Goal: Communication & Community: Answer question/provide support

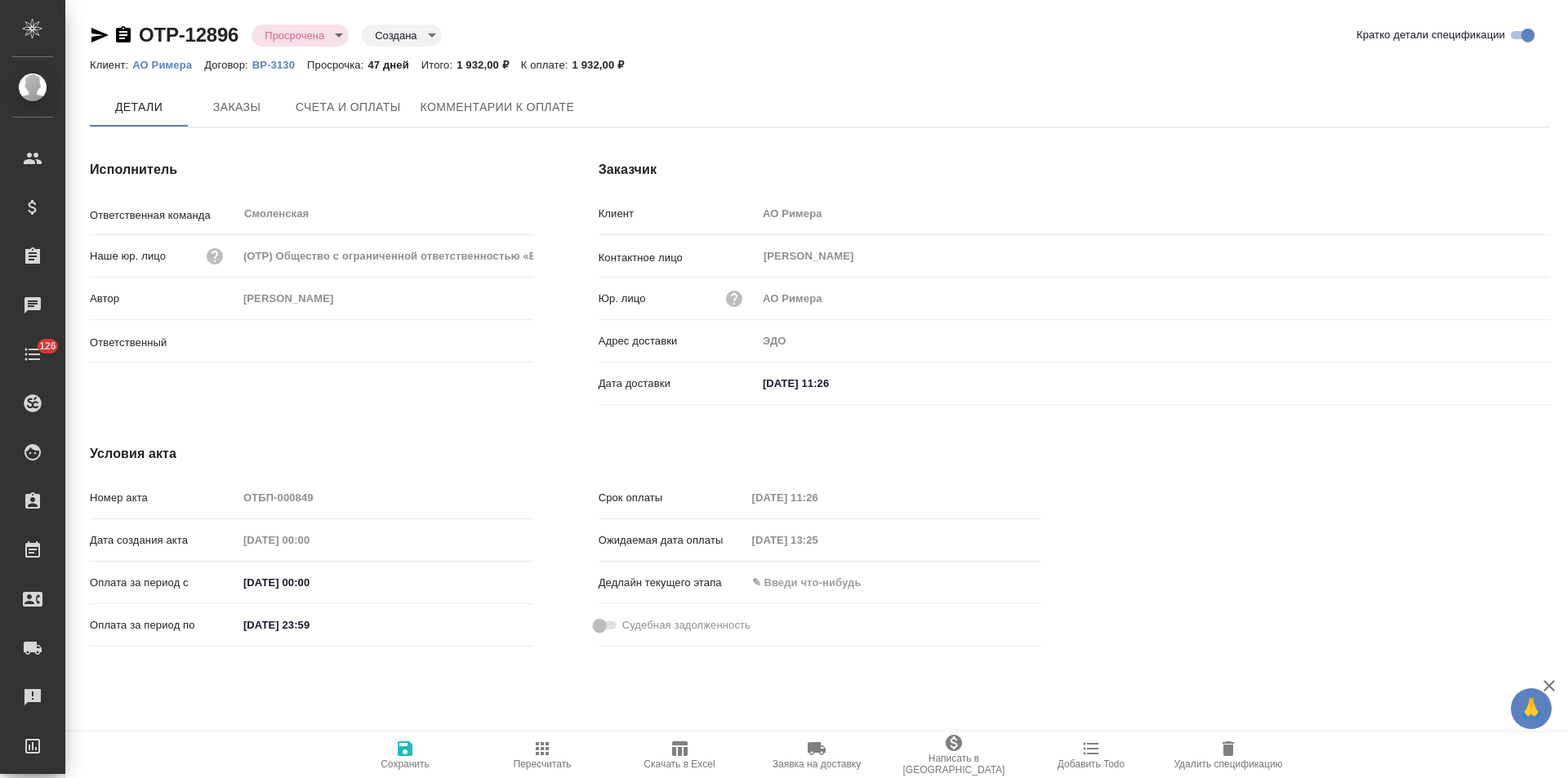
type input "[PERSON_NAME]"
click at [508, 101] on span "Комментарии к оплате" at bounding box center [497, 108] width 154 height 21
click at [469, 113] on span "Комментарии к оплате" at bounding box center [497, 108] width 154 height 21
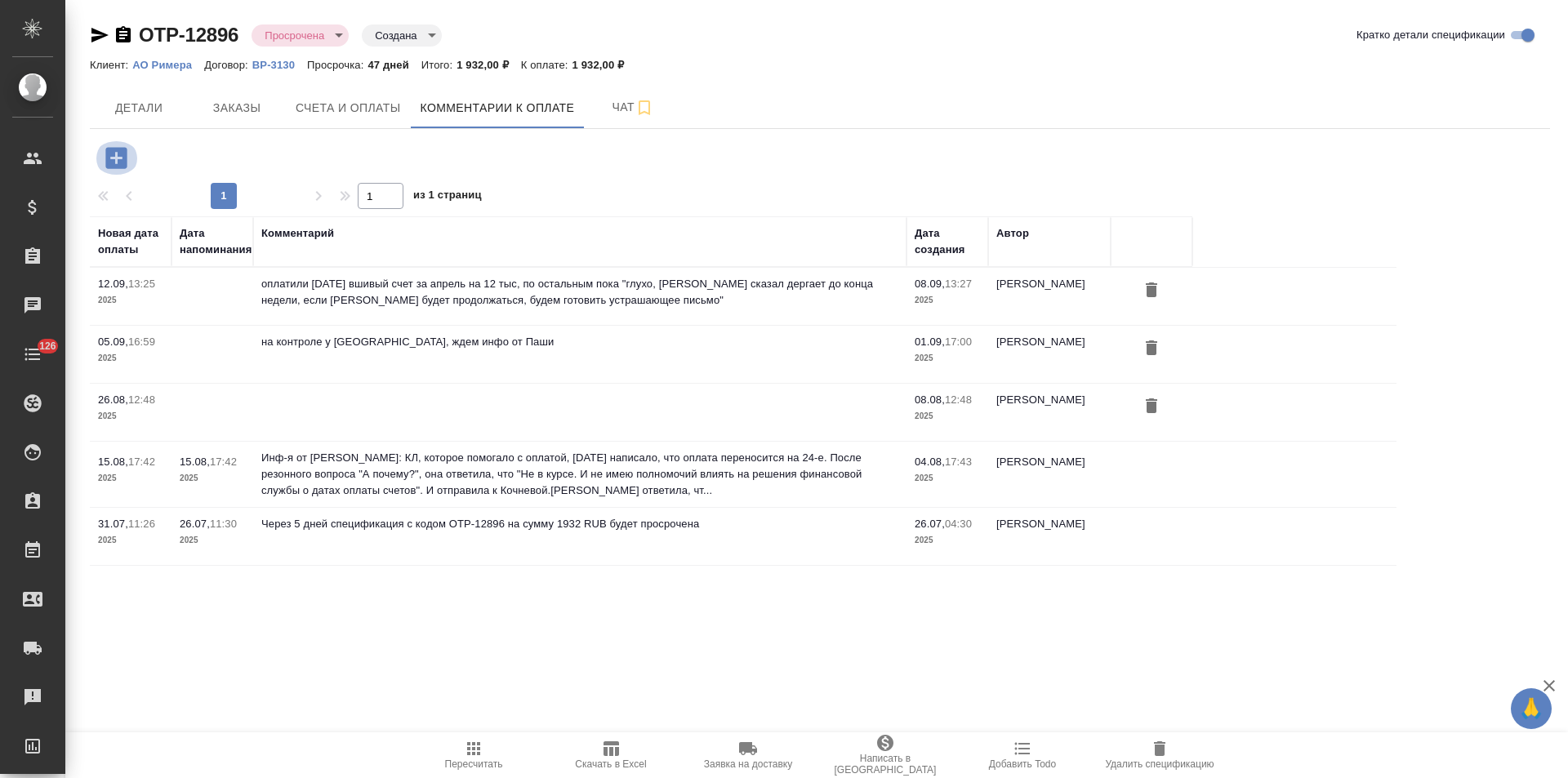
click at [121, 164] on icon "button" at bounding box center [116, 158] width 22 height 22
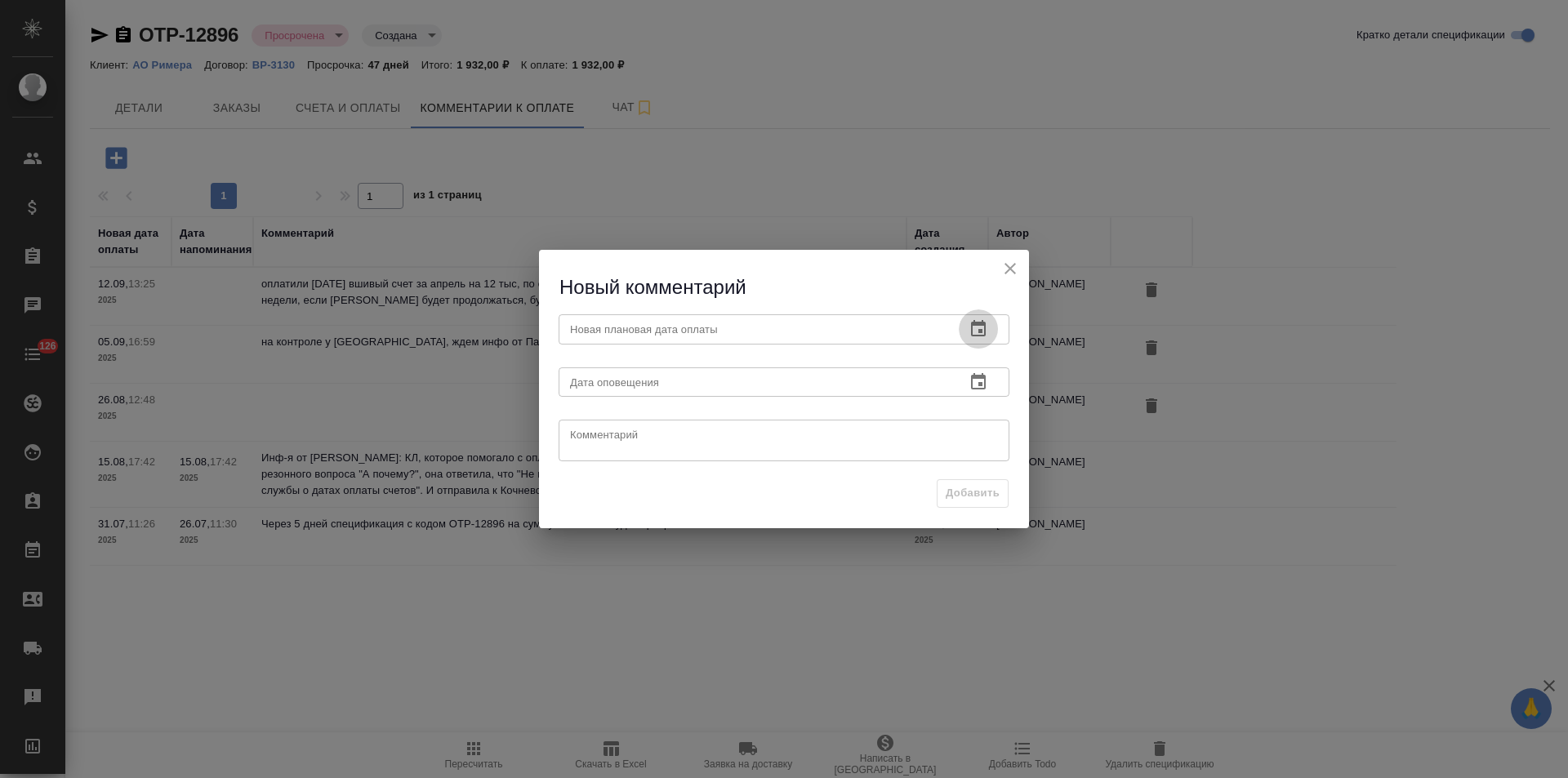
click at [979, 330] on icon "button" at bounding box center [978, 328] width 15 height 17
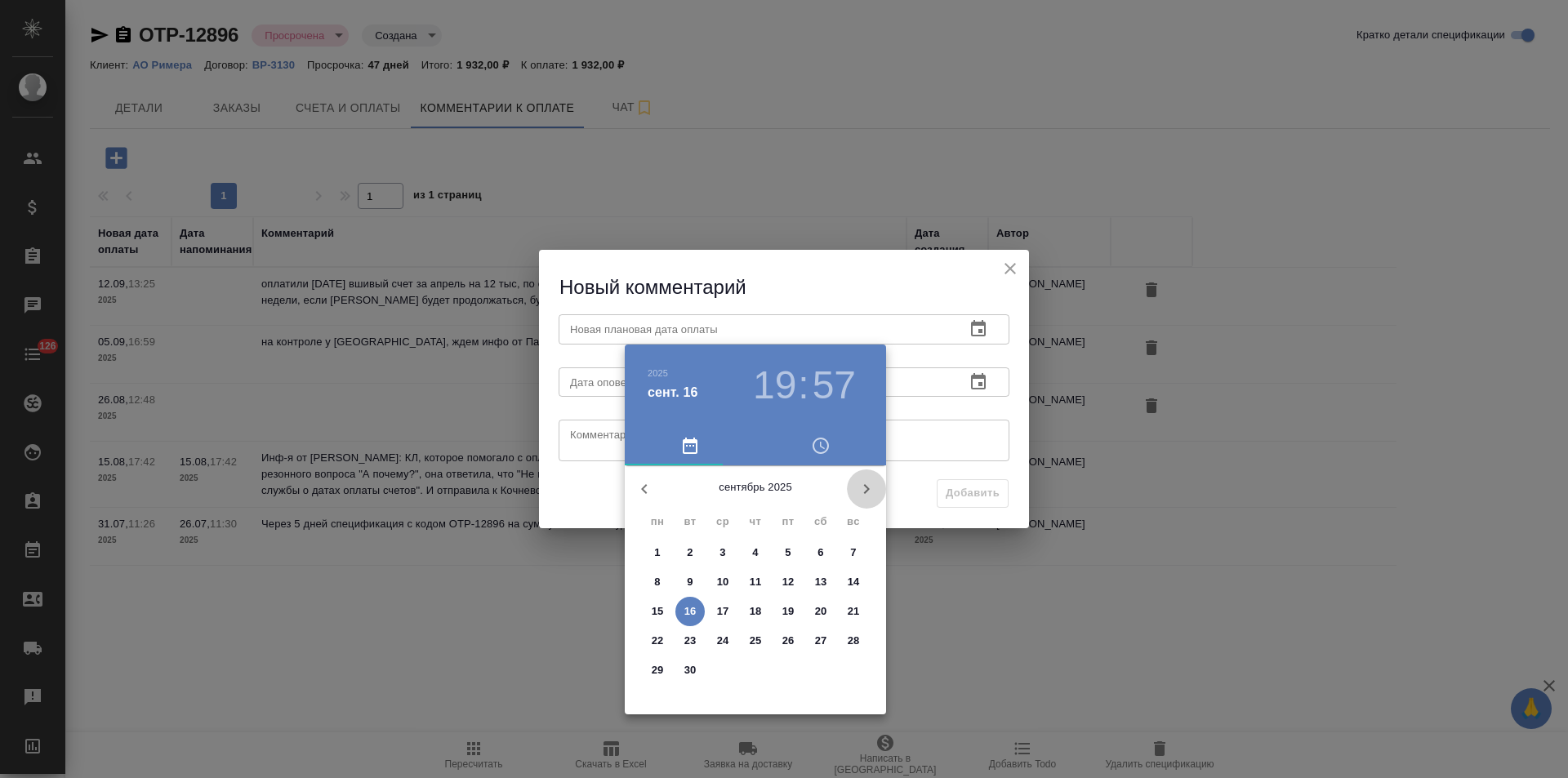
click at [867, 493] on icon "button" at bounding box center [866, 489] width 20 height 20
click at [782, 548] on span "3" at bounding box center [788, 553] width 29 height 17
type input "03.10.2025 19:57"
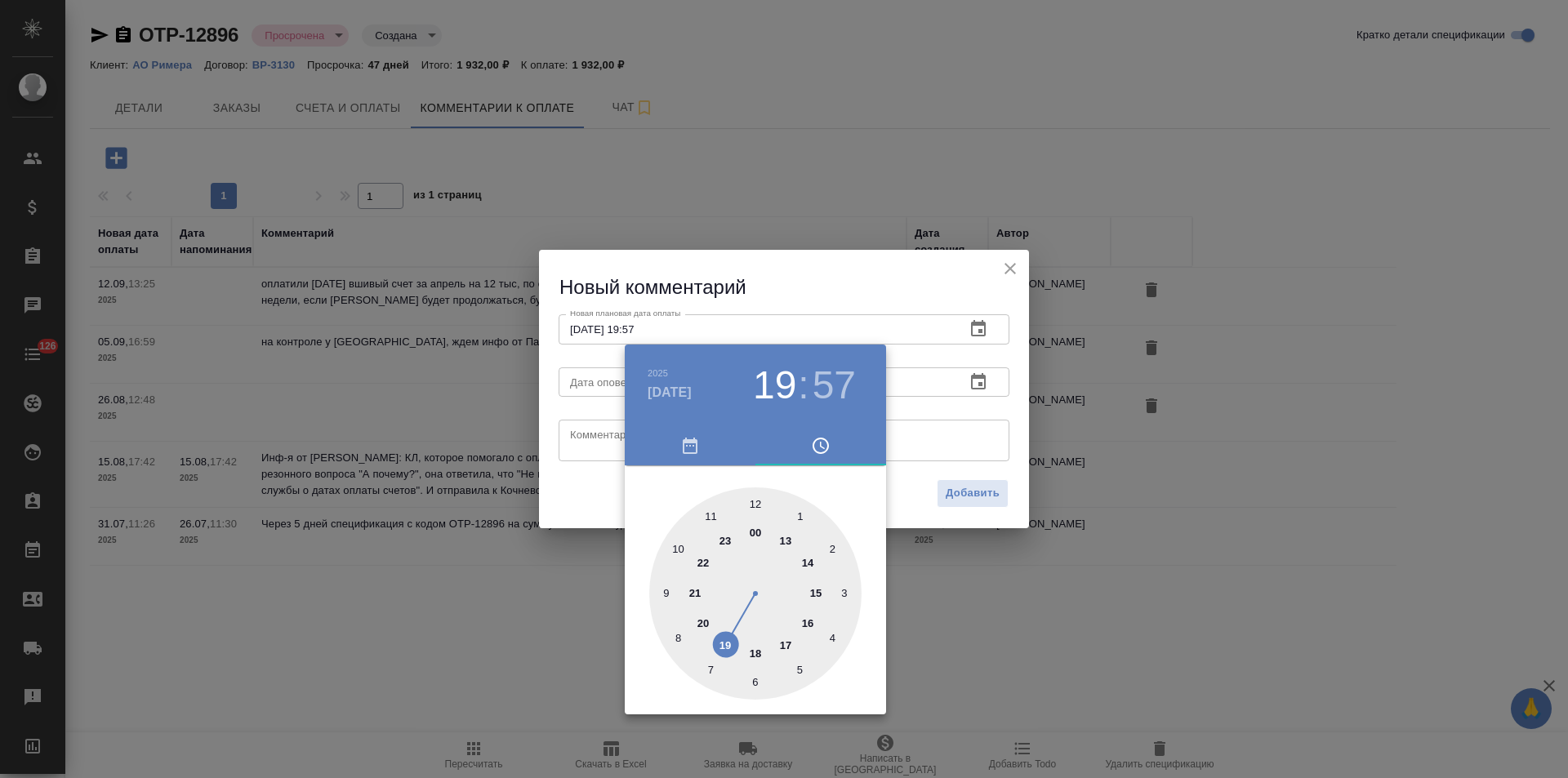
click at [579, 435] on div at bounding box center [784, 389] width 1568 height 778
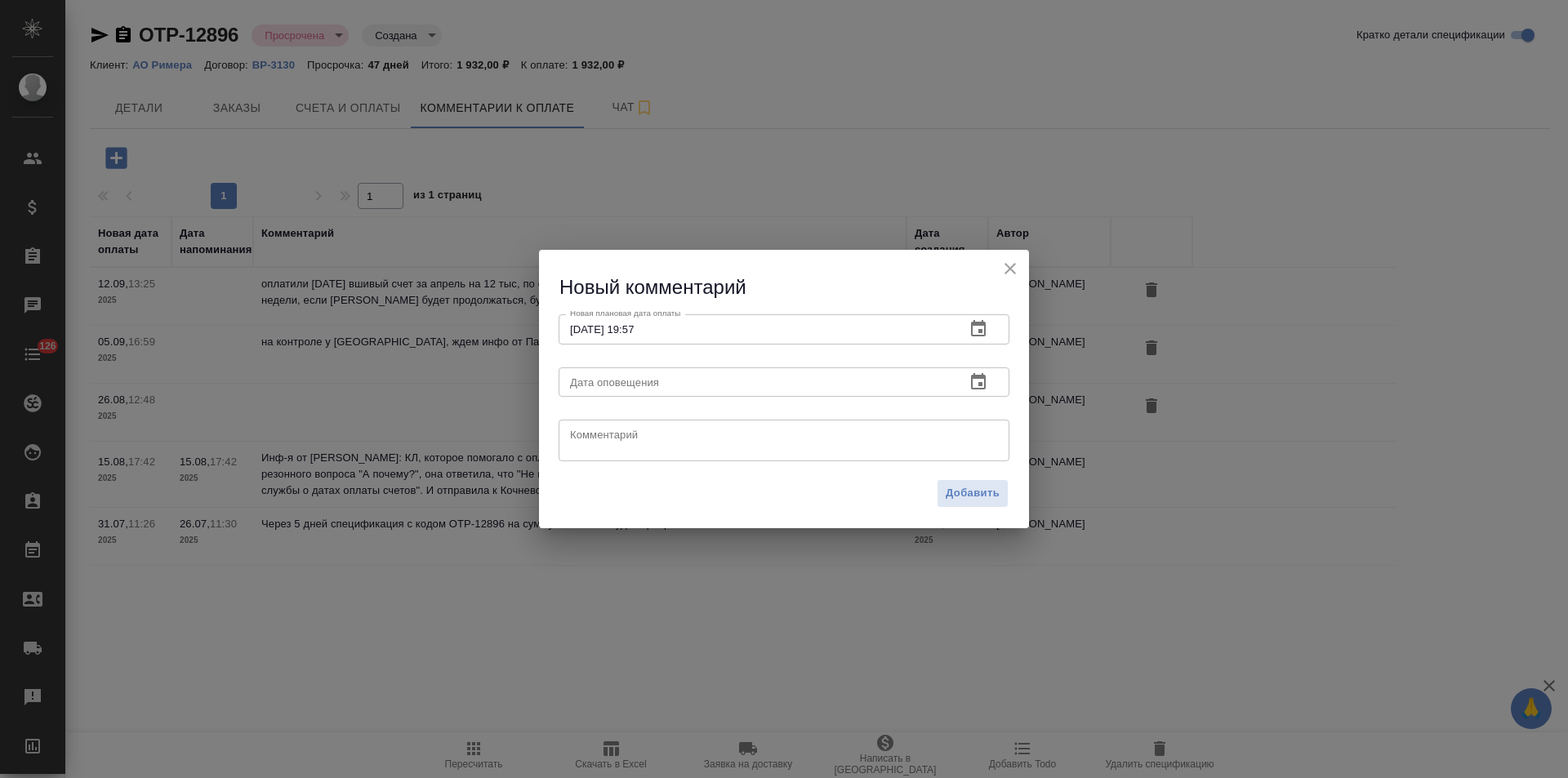
click at [596, 441] on textarea at bounding box center [783, 440] width 428 height 24
paste textarea "Римера ваша придурошная отписались, что ждут 30 сентября ,когда им бабки придут…"
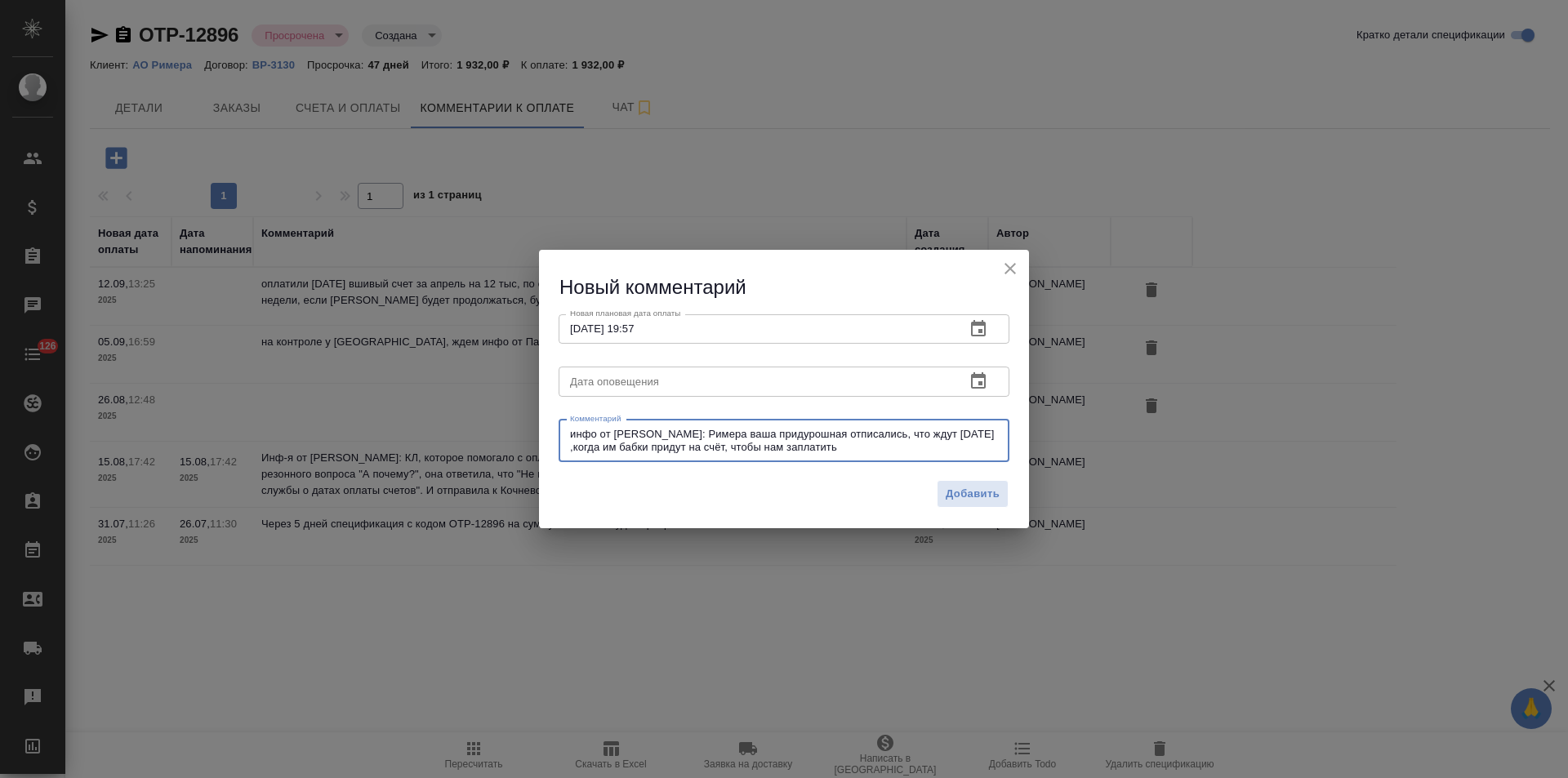
drag, startPoint x: 849, startPoint y: 437, endPoint x: 749, endPoint y: 434, distance: 100.0
click at [749, 434] on textarea "инфо от Кати Воробьевой: Римера ваша придурошная отписались, что ждут 30 сентяб…" at bounding box center [783, 441] width 428 height 25
click at [833, 449] on textarea "инфо от Кати Воробьевой: Римера отписались, что ждут 30 сентября ,когда им бабк…" at bounding box center [783, 441] width 428 height 25
drag, startPoint x: 598, startPoint y: 448, endPoint x: 570, endPoint y: 448, distance: 28.0
click at [570, 448] on textarea "инфо от Кати Воробьевой: Римера отписались, что ждут 30 сентября ,когда им бабк…" at bounding box center [783, 441] width 428 height 25
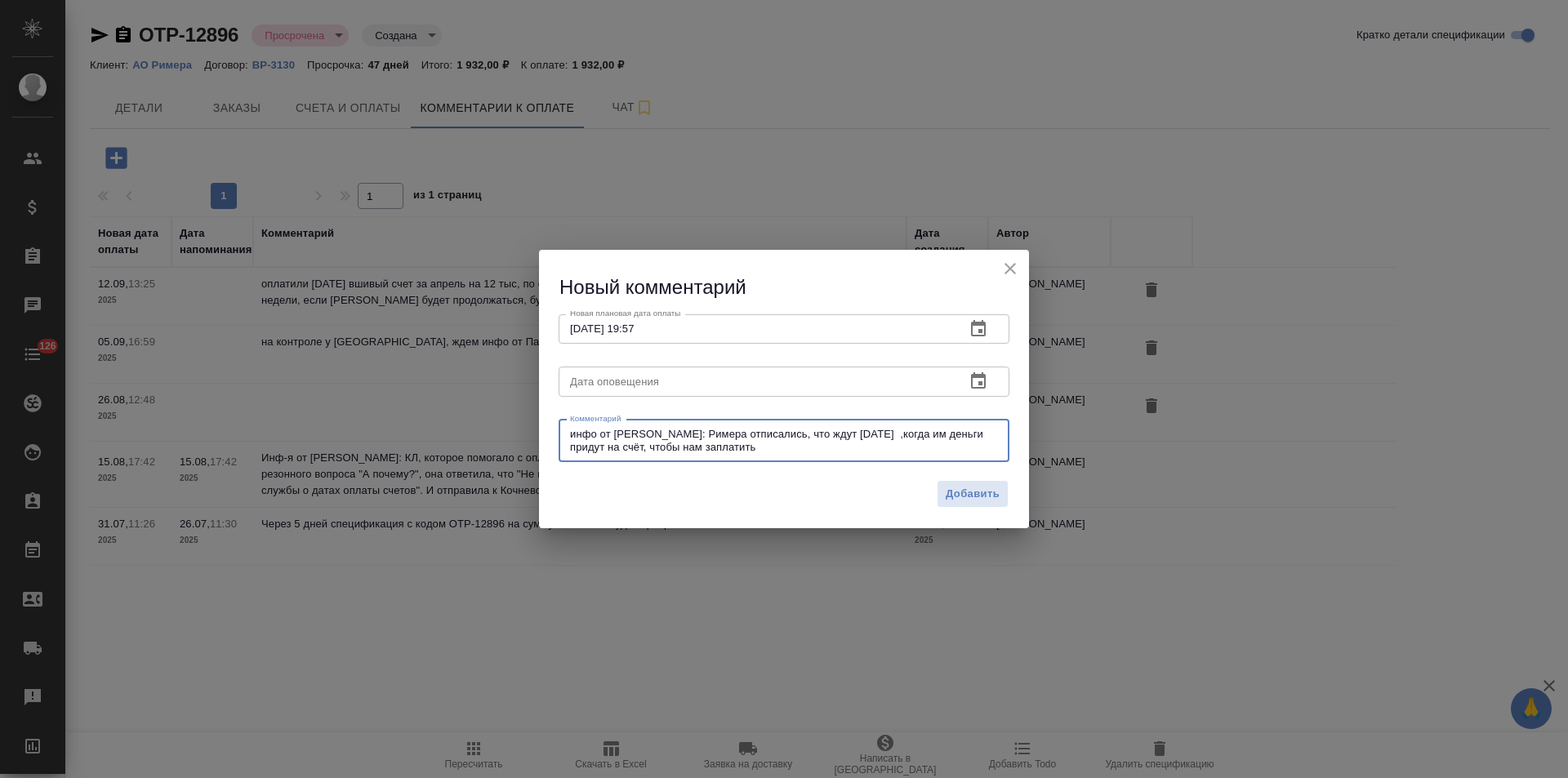
click at [793, 436] on textarea "инфо от Кати Воробьевой: Римера отписались, что ждут 30 сентября ,когда им день…" at bounding box center [783, 441] width 428 height 25
click at [925, 434] on textarea "инфо от Кати Воробьевой: Римера отписалась, что ждут 30 сентября ,когда им день…" at bounding box center [783, 441] width 428 height 25
click at [819, 450] on textarea "инфо от [PERSON_NAME]: Римера отписалась, что ждут [DATE], когда им деньги прид…" at bounding box center [783, 441] width 428 height 25
drag, startPoint x: 807, startPoint y: 449, endPoint x: 553, endPoint y: 428, distance: 254.9
click at [553, 428] on div "Комментарий инфо от Кати Воробьевой: Римера отписалась, что ждут 30 сентября, к…" at bounding box center [783, 439] width 464 height 66
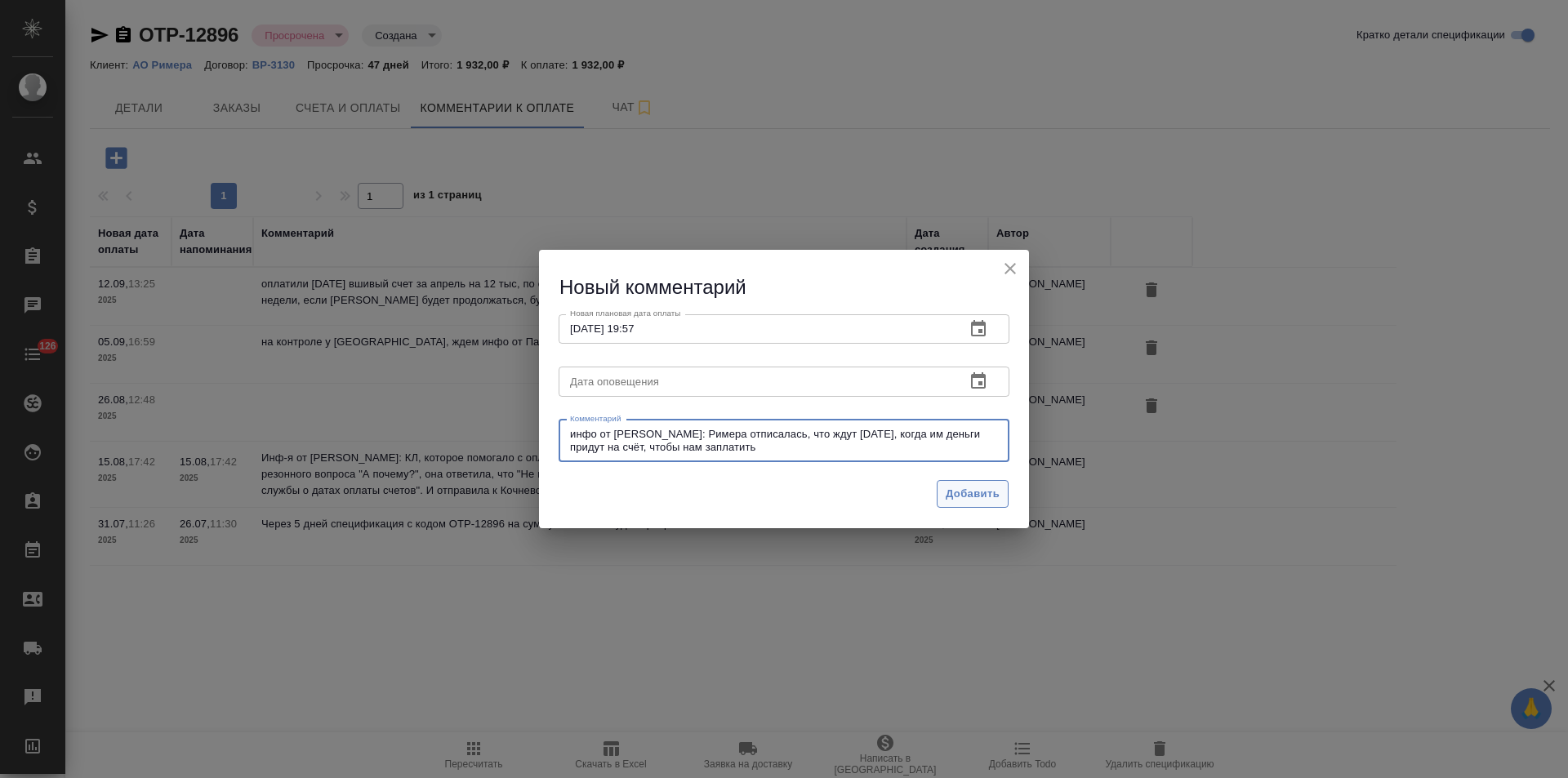
type textarea "инфо от [PERSON_NAME]: Римера отписалась, что ждут [DATE], когда им деньги прид…"
click at [981, 490] on span "Добавить" at bounding box center [972, 494] width 54 height 19
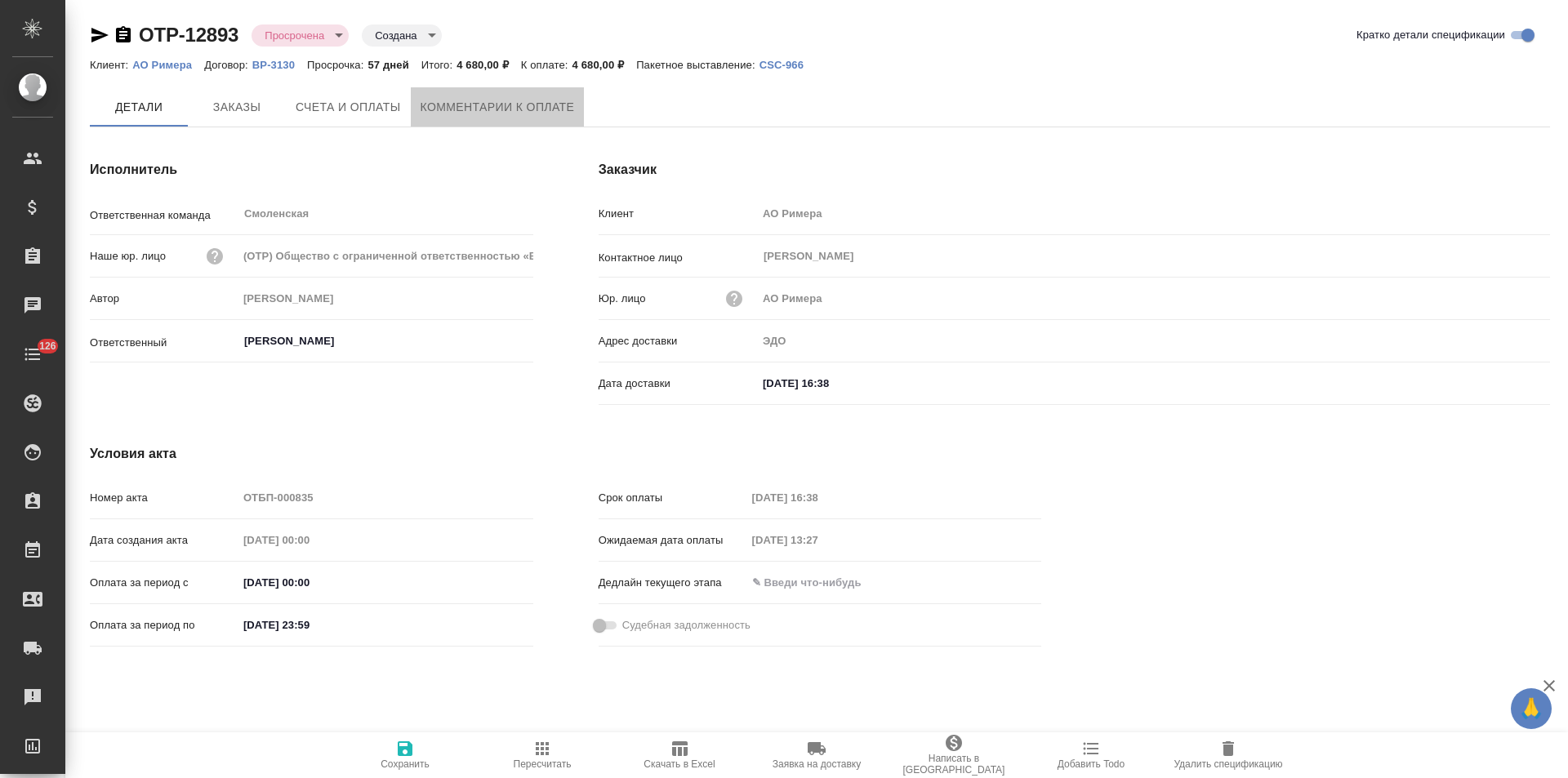
click at [531, 105] on span "Комментарии к оплате" at bounding box center [497, 107] width 154 height 21
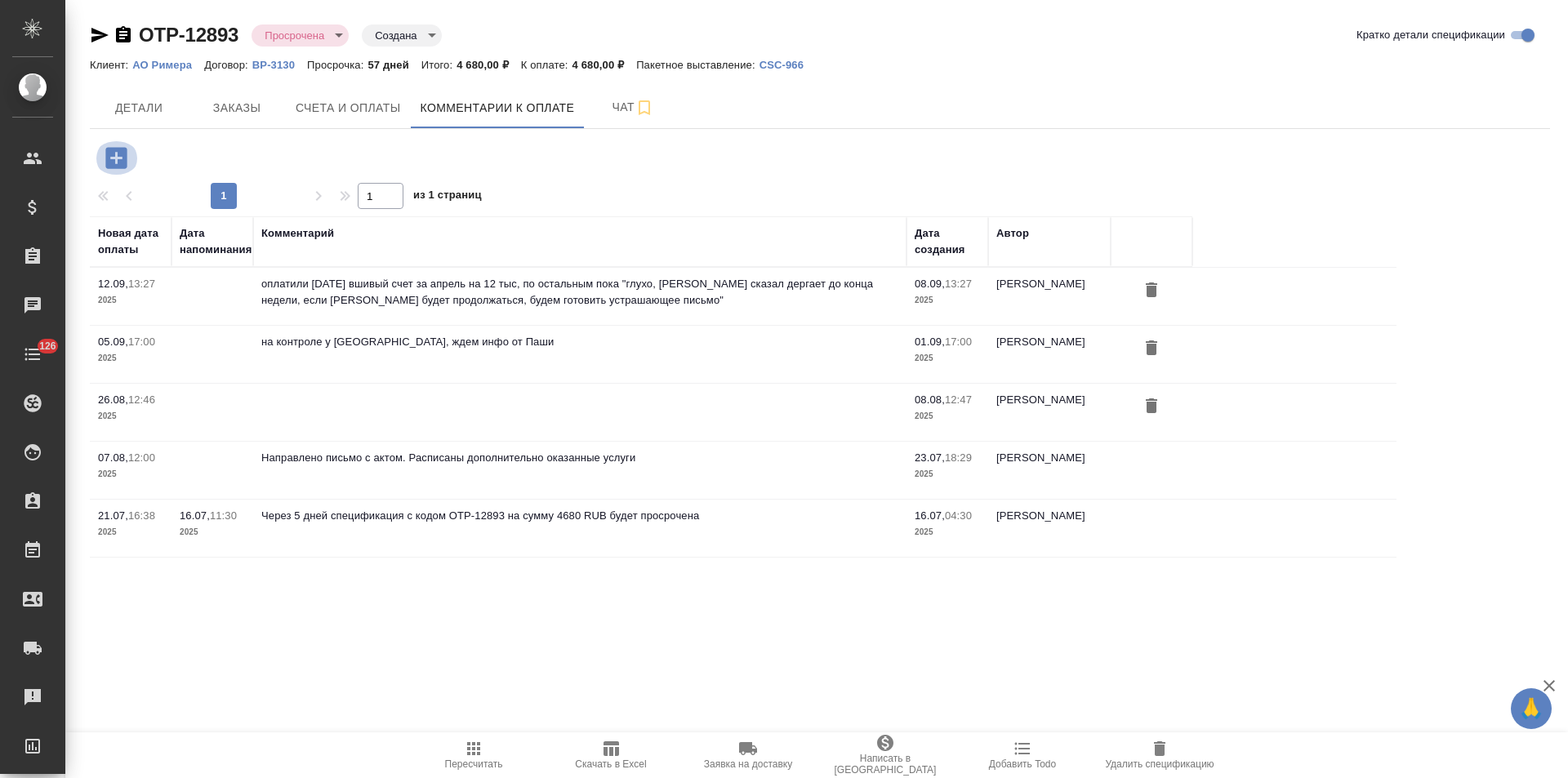
click at [116, 160] on icon "button" at bounding box center [116, 158] width 28 height 28
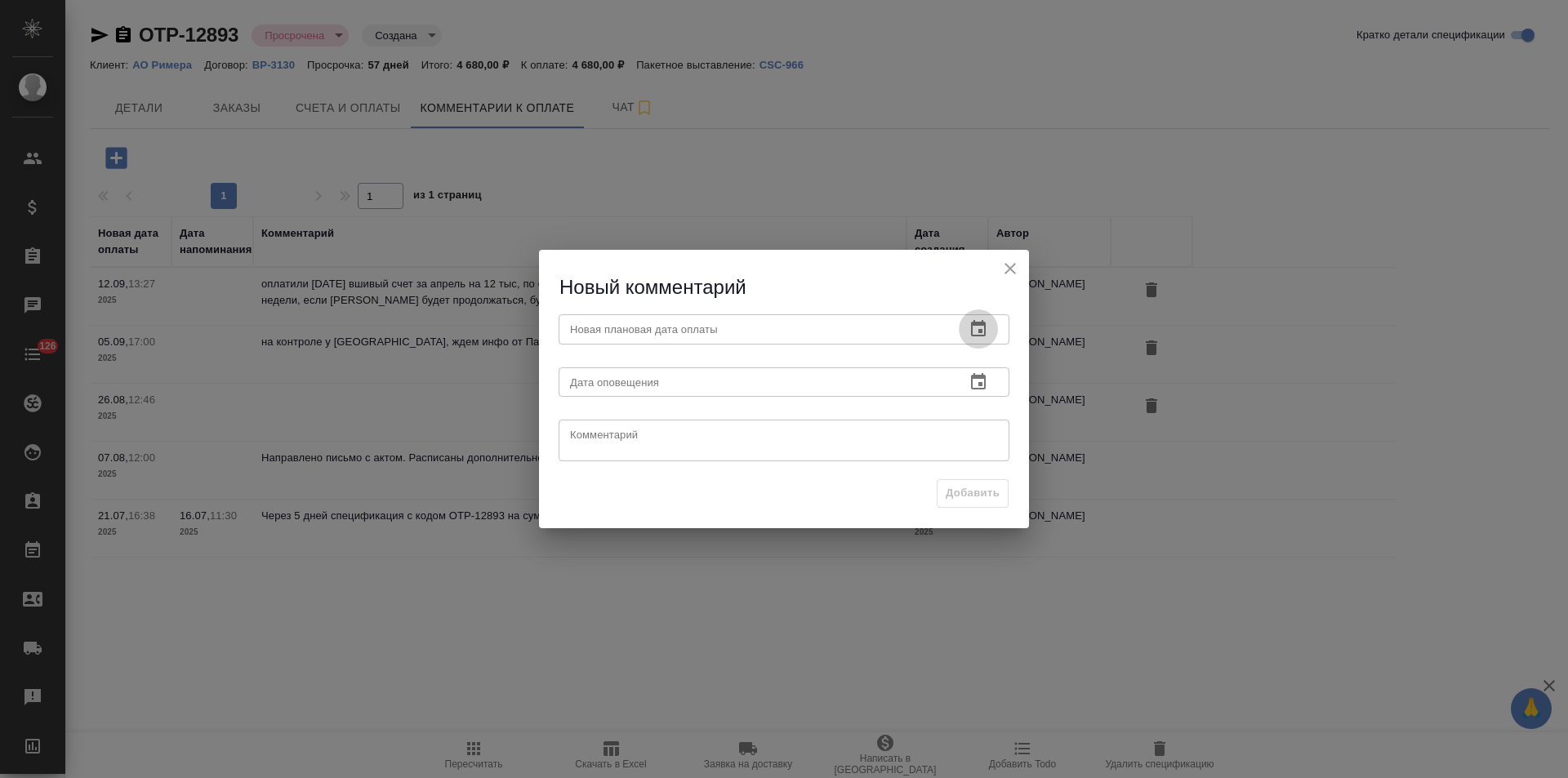
click at [975, 329] on icon "button" at bounding box center [978, 329] width 20 height 20
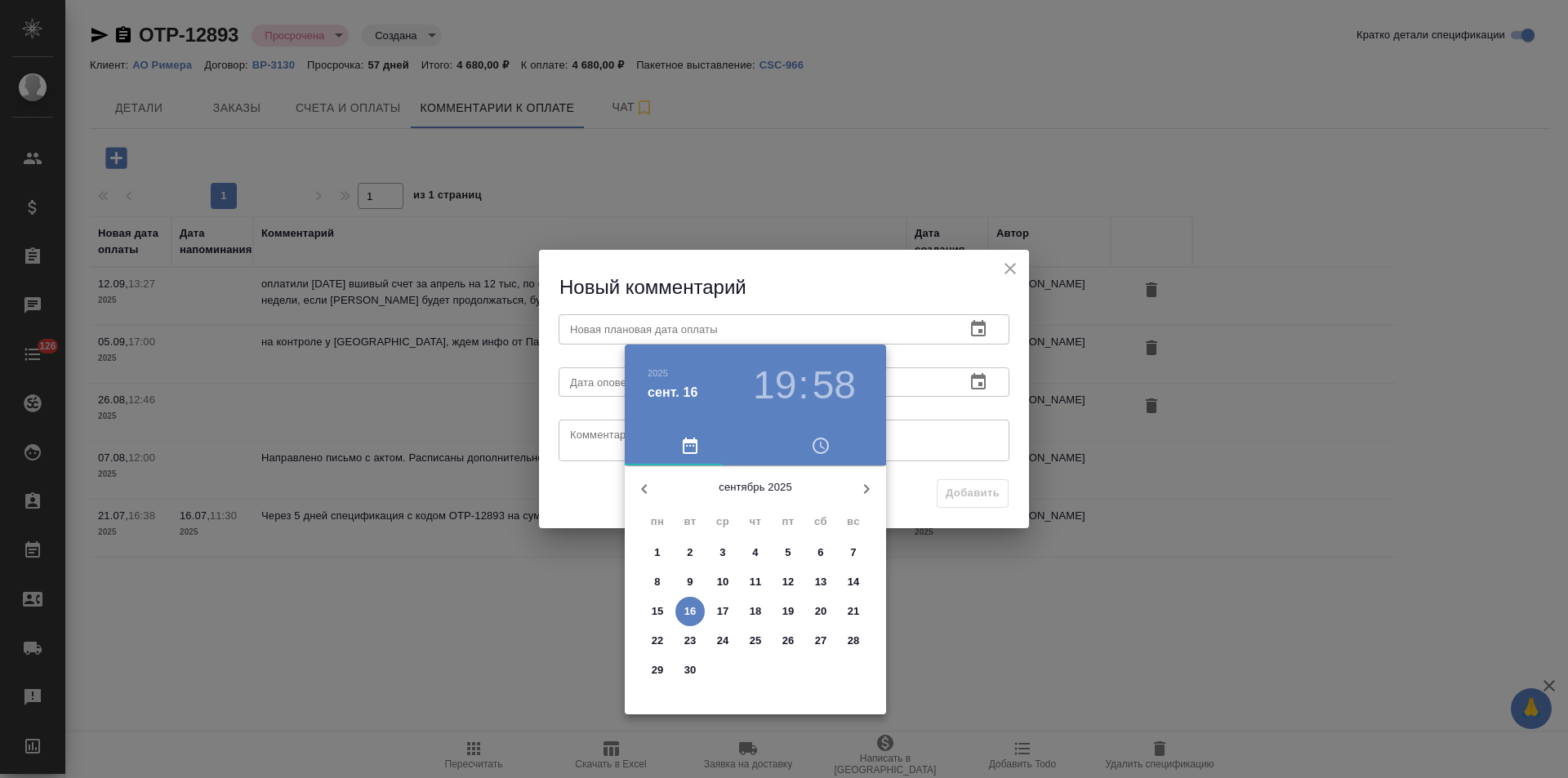
click at [859, 489] on icon "button" at bounding box center [866, 489] width 20 height 20
click at [792, 552] on span "3" at bounding box center [788, 553] width 29 height 17
type input "03.10.2025 19:58"
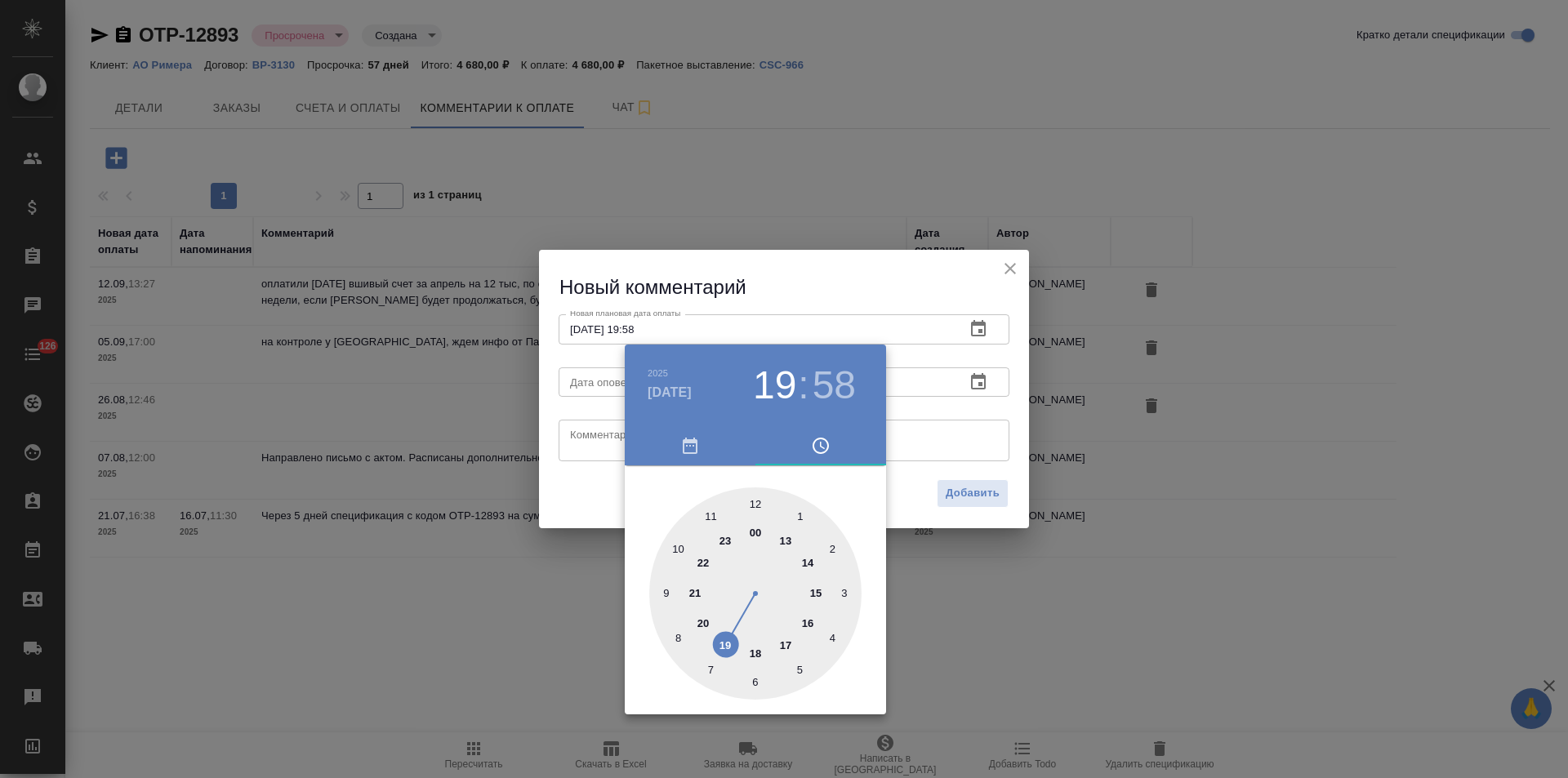
click at [569, 442] on div at bounding box center [784, 389] width 1568 height 778
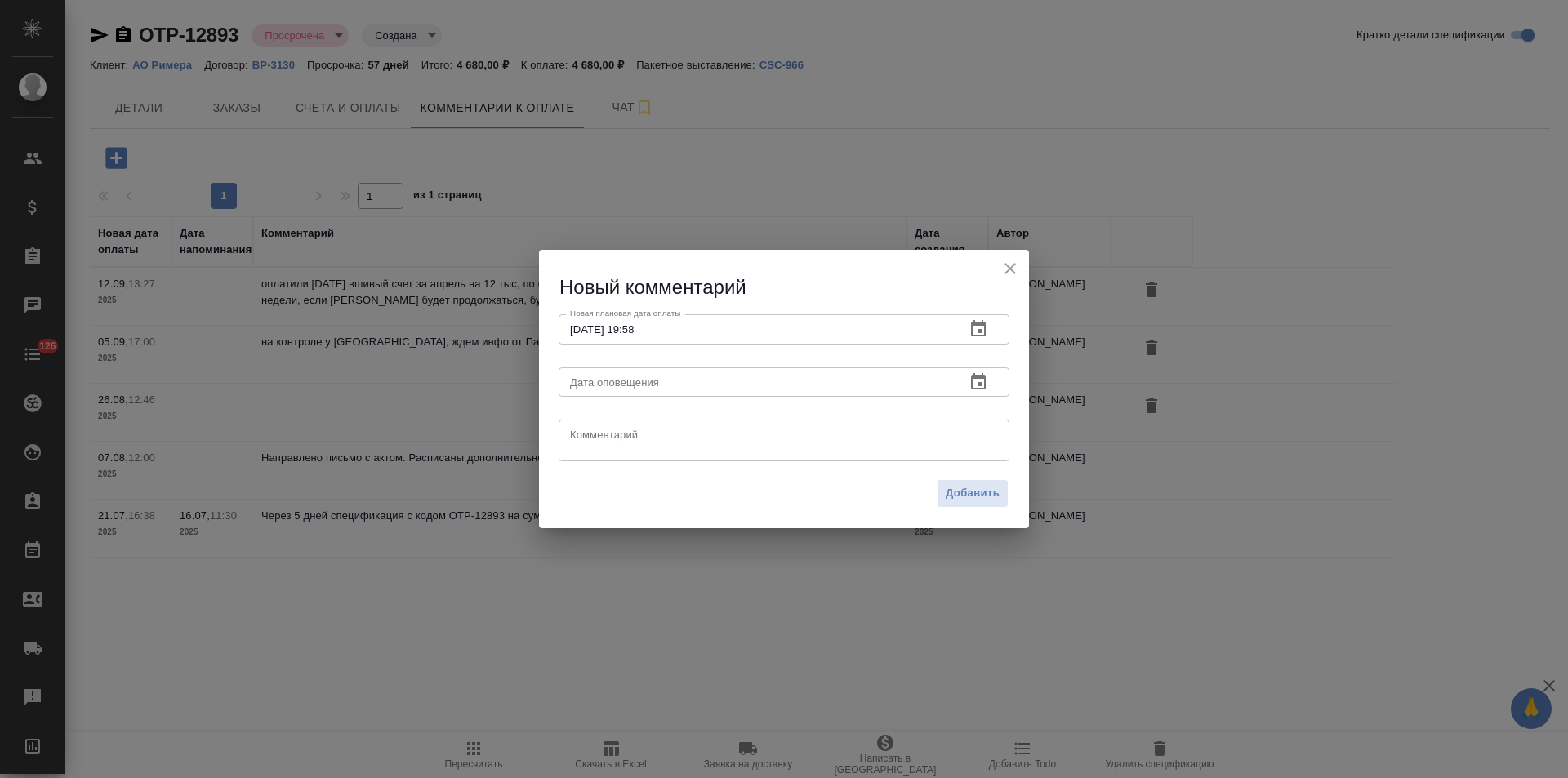
click at [589, 433] on textarea at bounding box center [783, 440] width 428 height 24
paste textarea "инфо от Кати Воробьевой: Римера отписалась, что ждут 30 сентября, когда им день…"
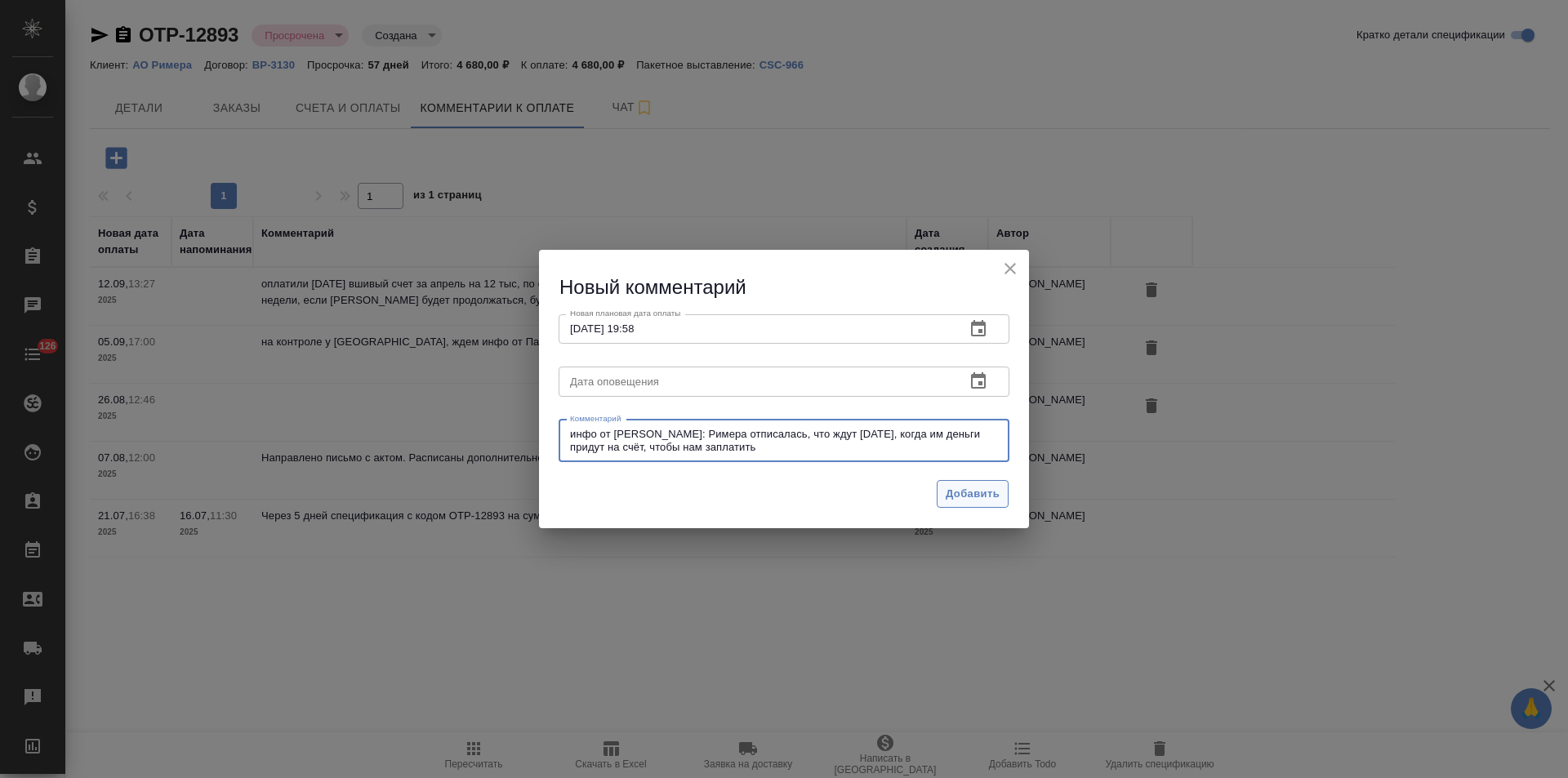
type textarea "инфо от Кати Воробьевой: Римера отписалась, что ждут 30 сентября, когда им день…"
click at [985, 488] on span "Добавить" at bounding box center [972, 494] width 54 height 19
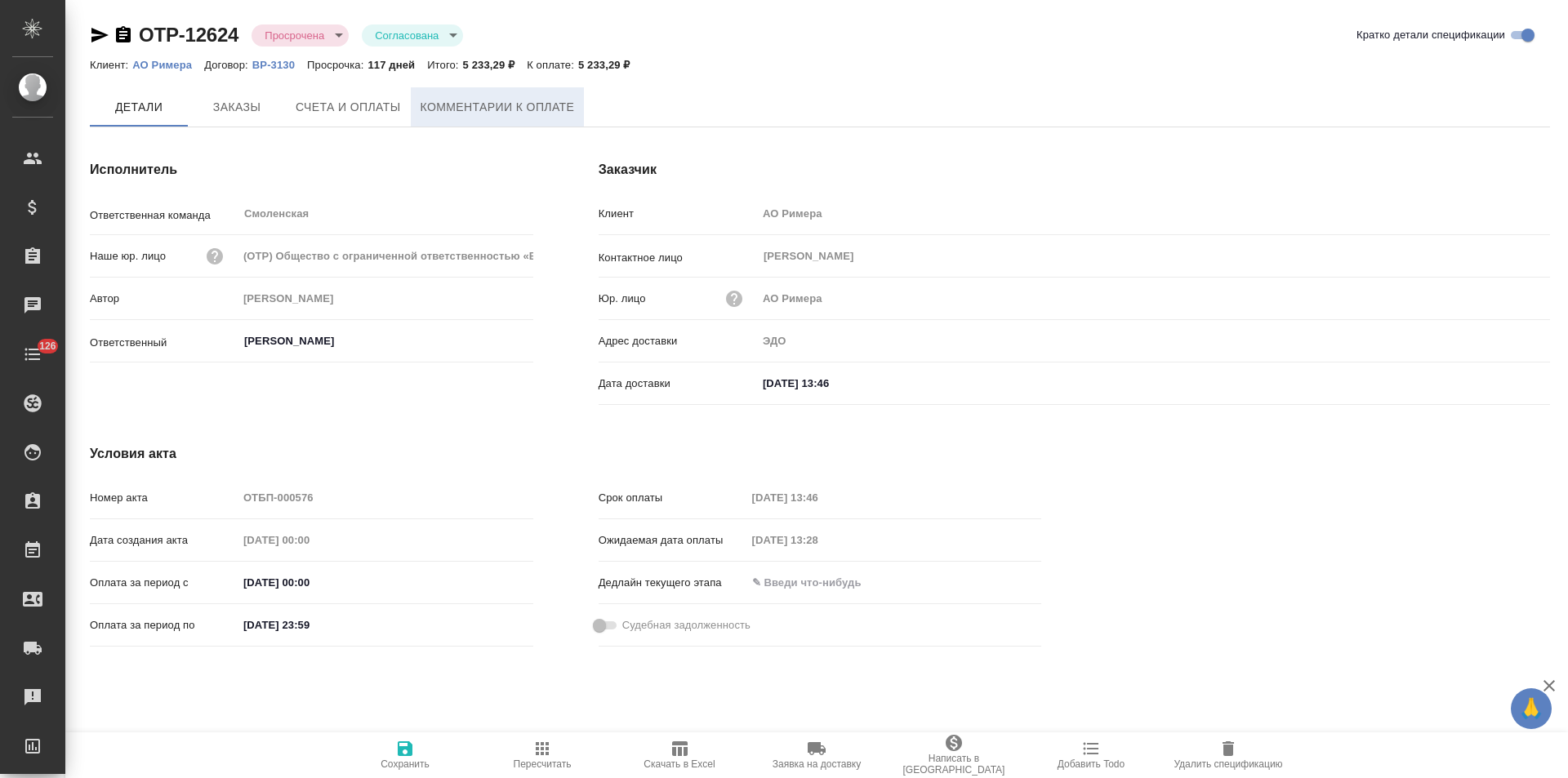
click at [477, 117] on span "Комментарии к оплате" at bounding box center [497, 107] width 154 height 21
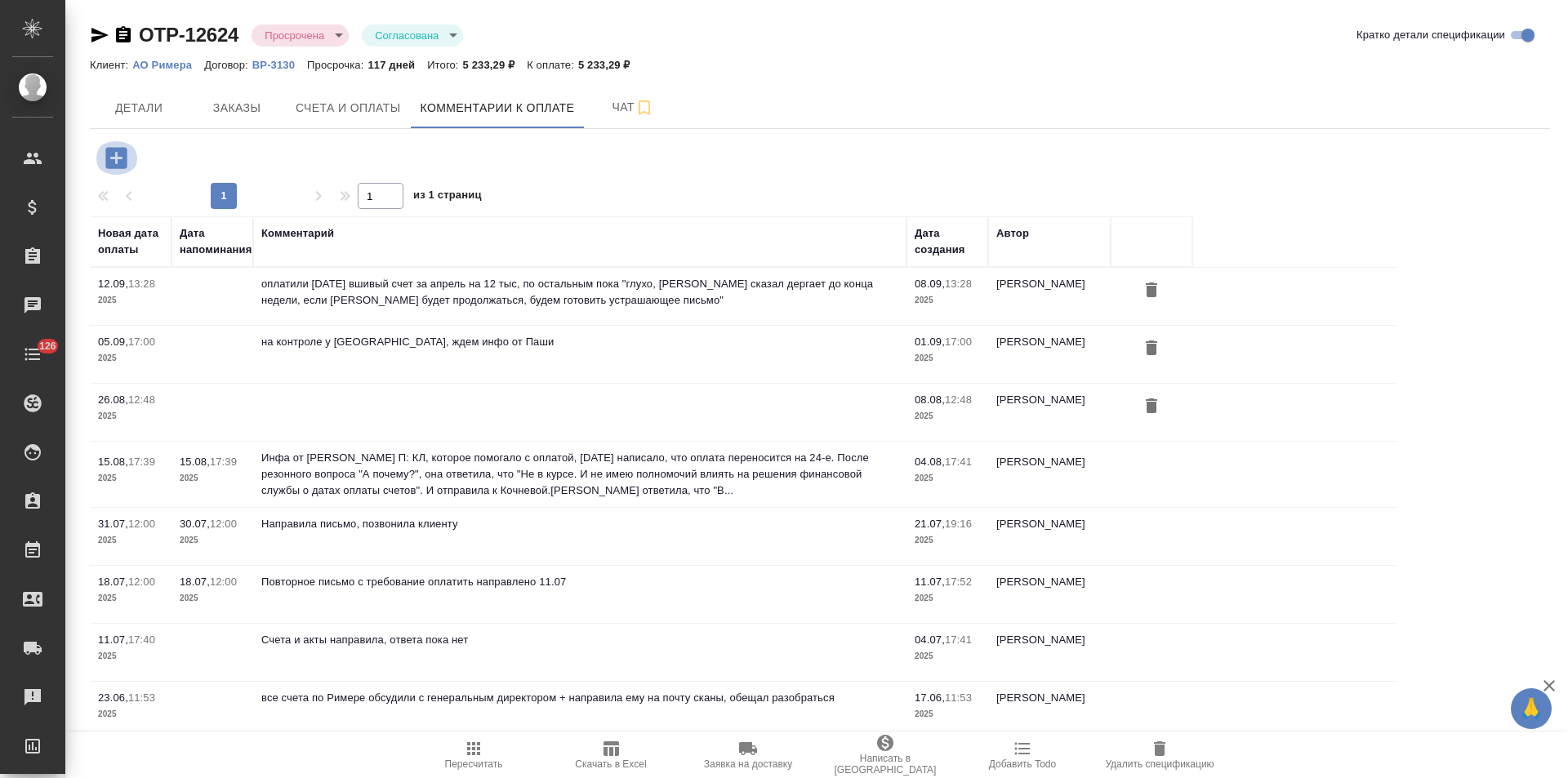
click at [121, 163] on icon "button" at bounding box center [116, 158] width 22 height 22
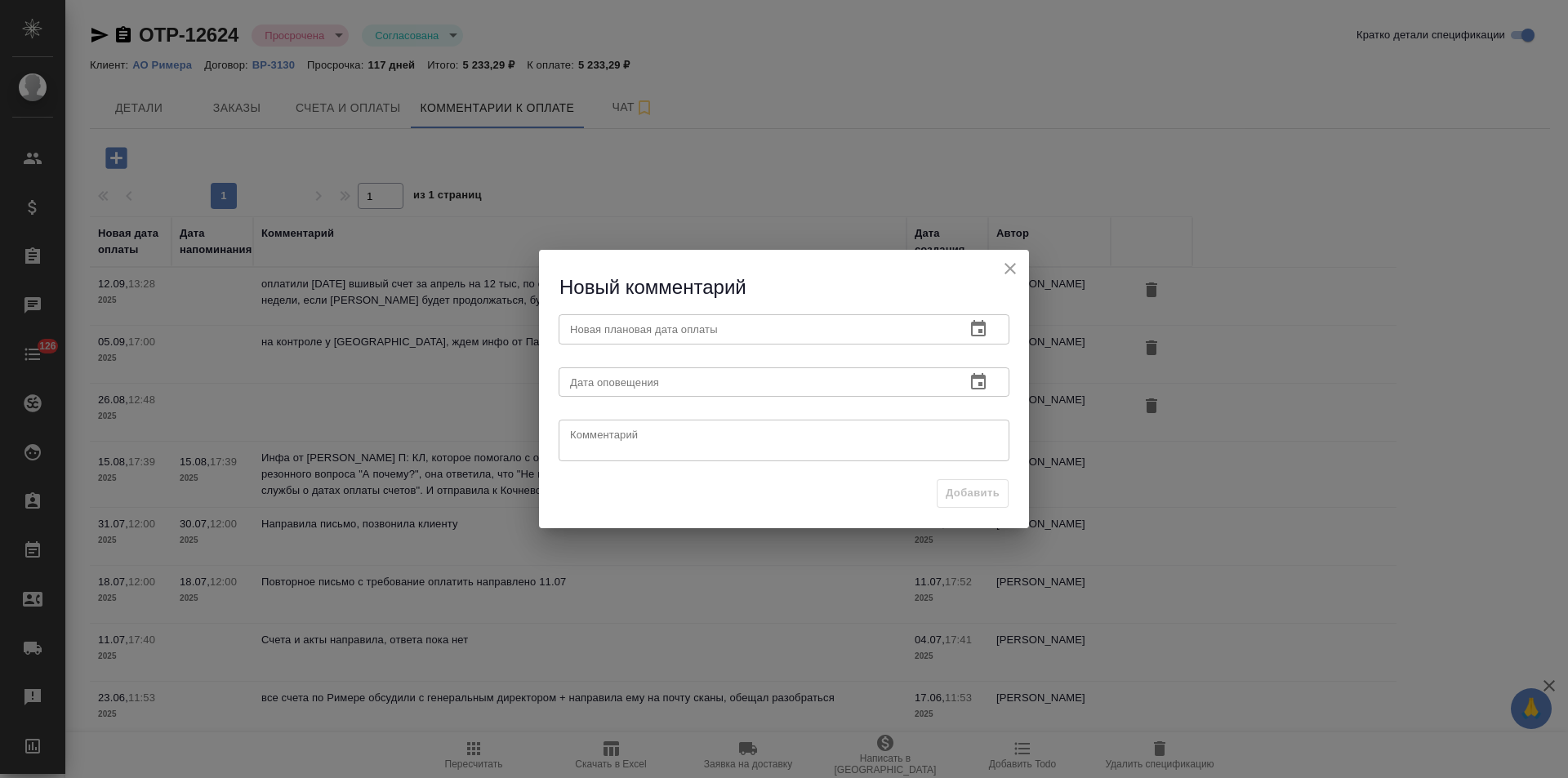
click at [977, 330] on icon "button" at bounding box center [978, 329] width 20 height 20
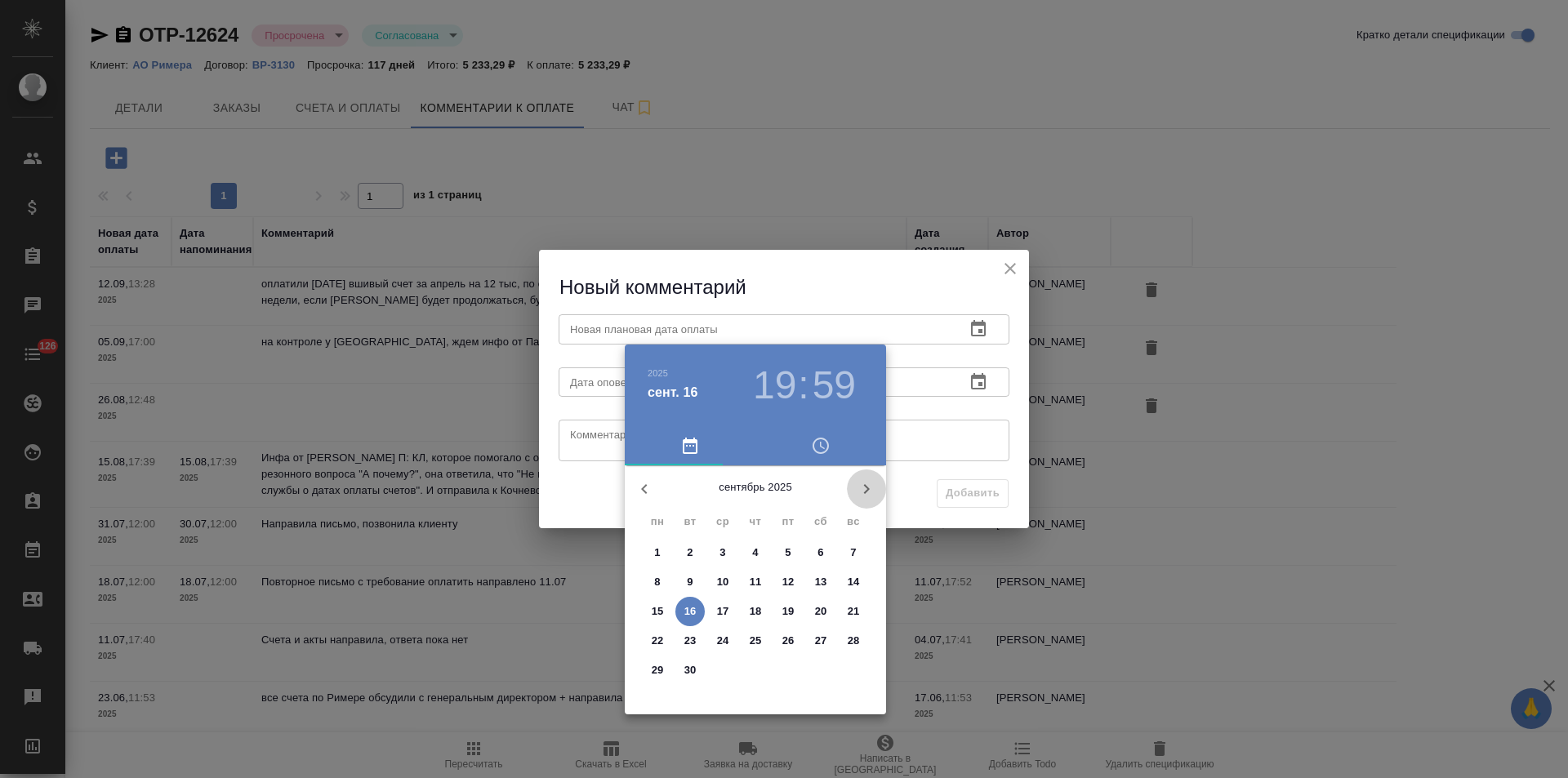
click at [864, 480] on icon "button" at bounding box center [866, 489] width 20 height 20
click at [784, 555] on span "3" at bounding box center [788, 553] width 29 height 17
type input "03.10.2025 19:59"
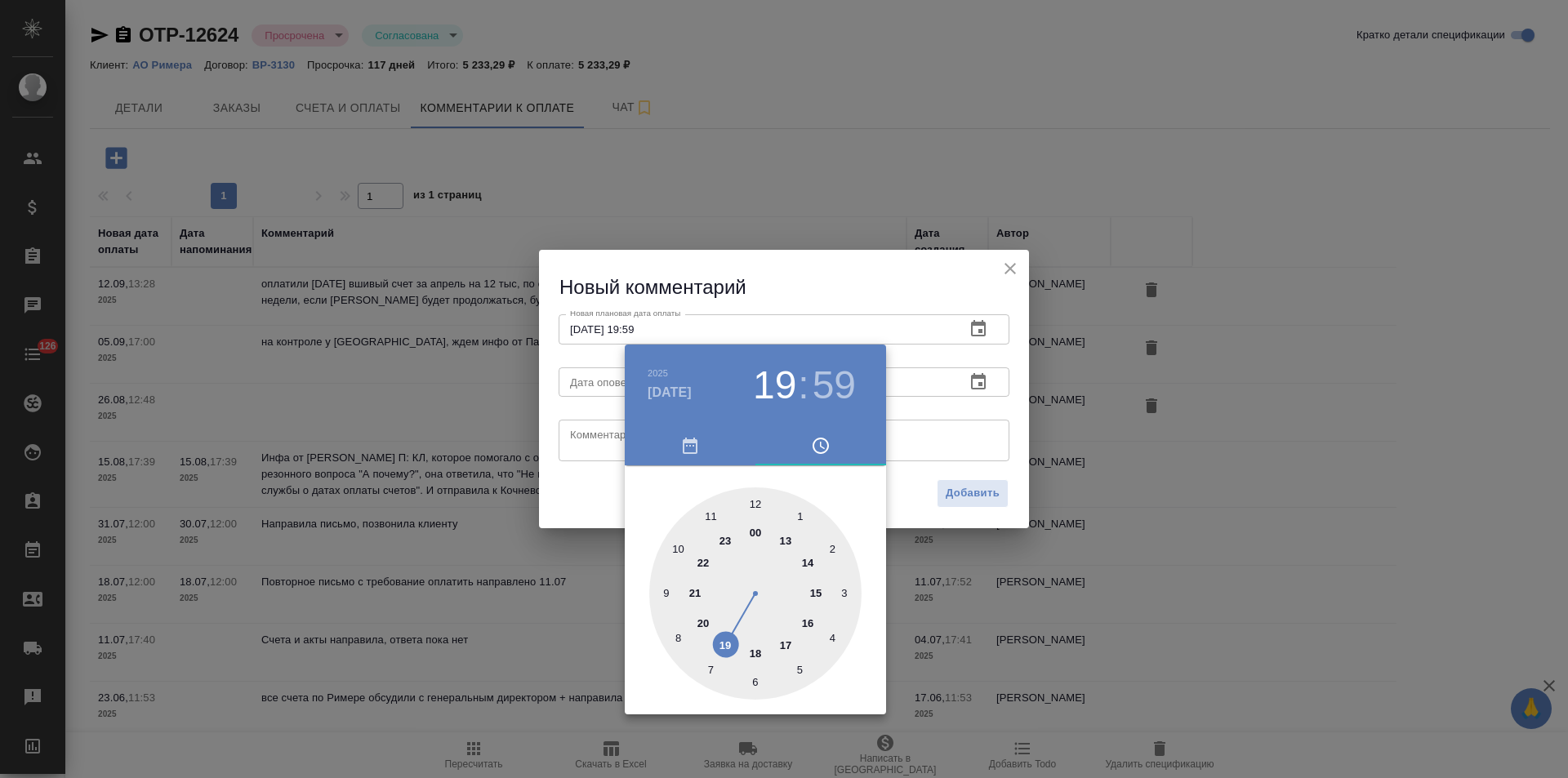
click at [582, 445] on div at bounding box center [784, 389] width 1568 height 778
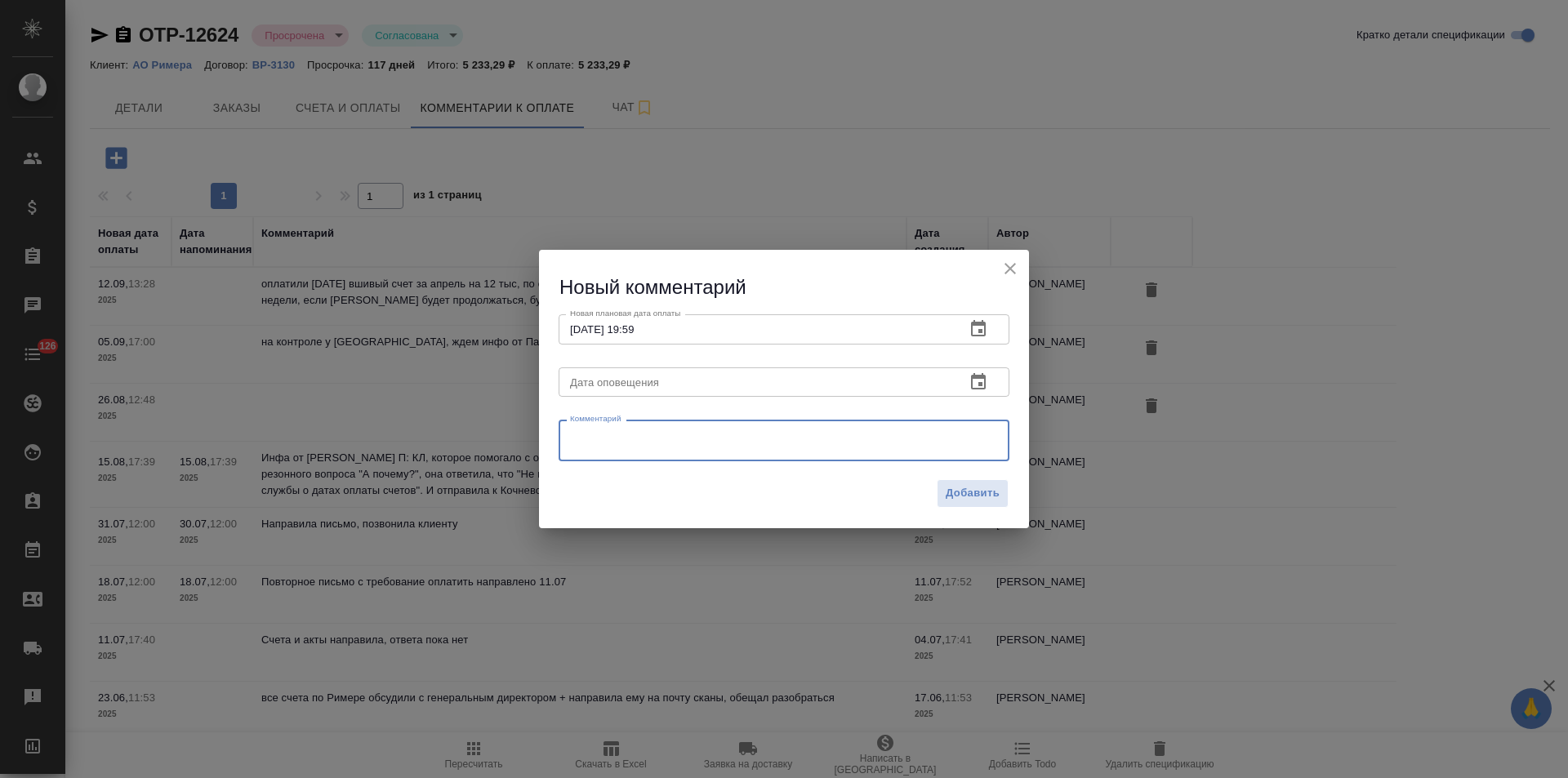
click at [584, 437] on textarea at bounding box center [783, 440] width 428 height 24
paste textarea "инфо от Кати Воробьевой: Римера отписалась, что ждут 30 сентября, когда им день…"
type textarea "инфо от Кати Воробьевой: Римера отписалась, что ждут 30 сентября, когда им день…"
click at [950, 496] on span "Добавить" at bounding box center [972, 494] width 54 height 19
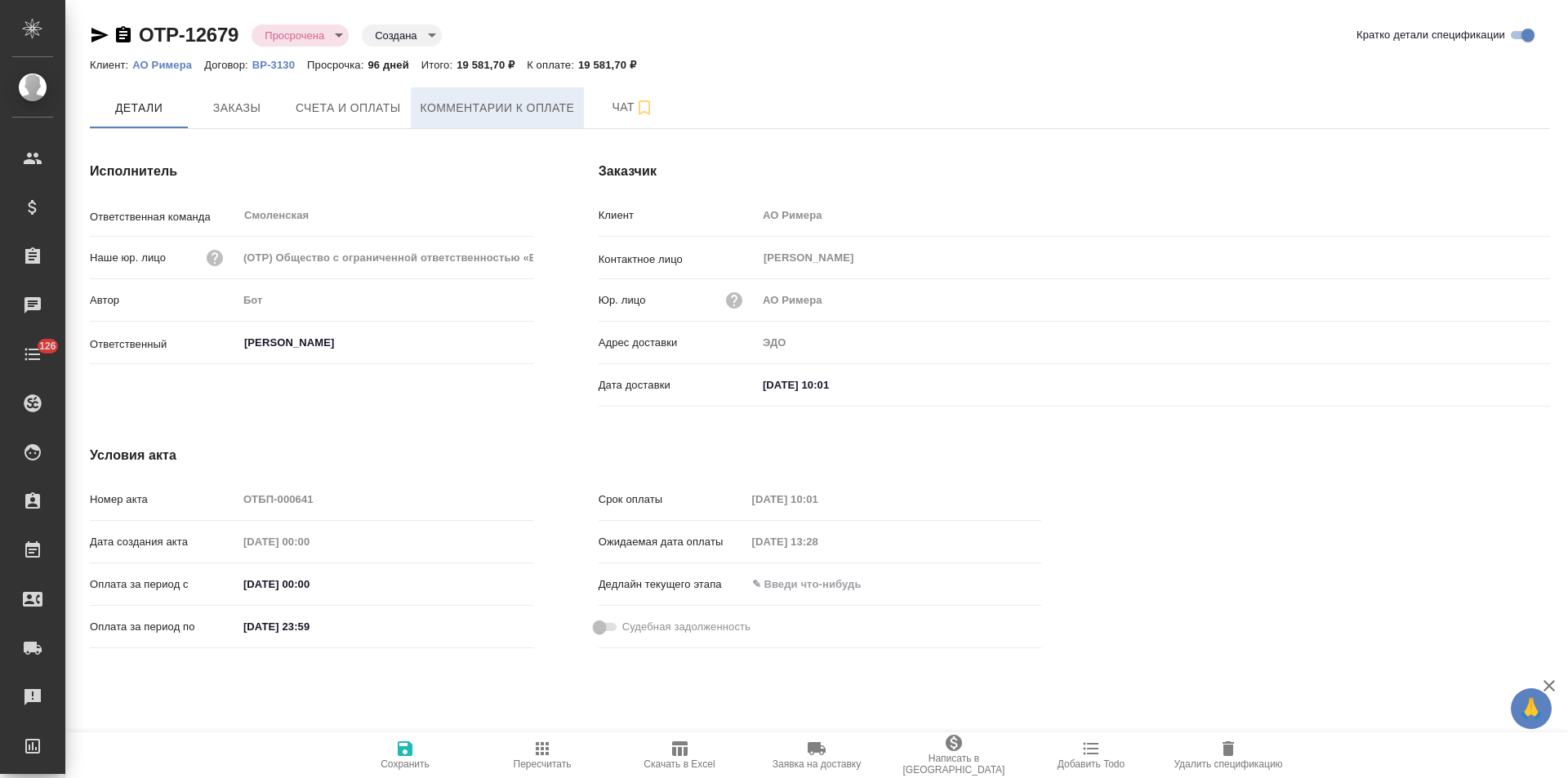
click at [471, 119] on button "Комментарии к оплате" at bounding box center [497, 108] width 173 height 41
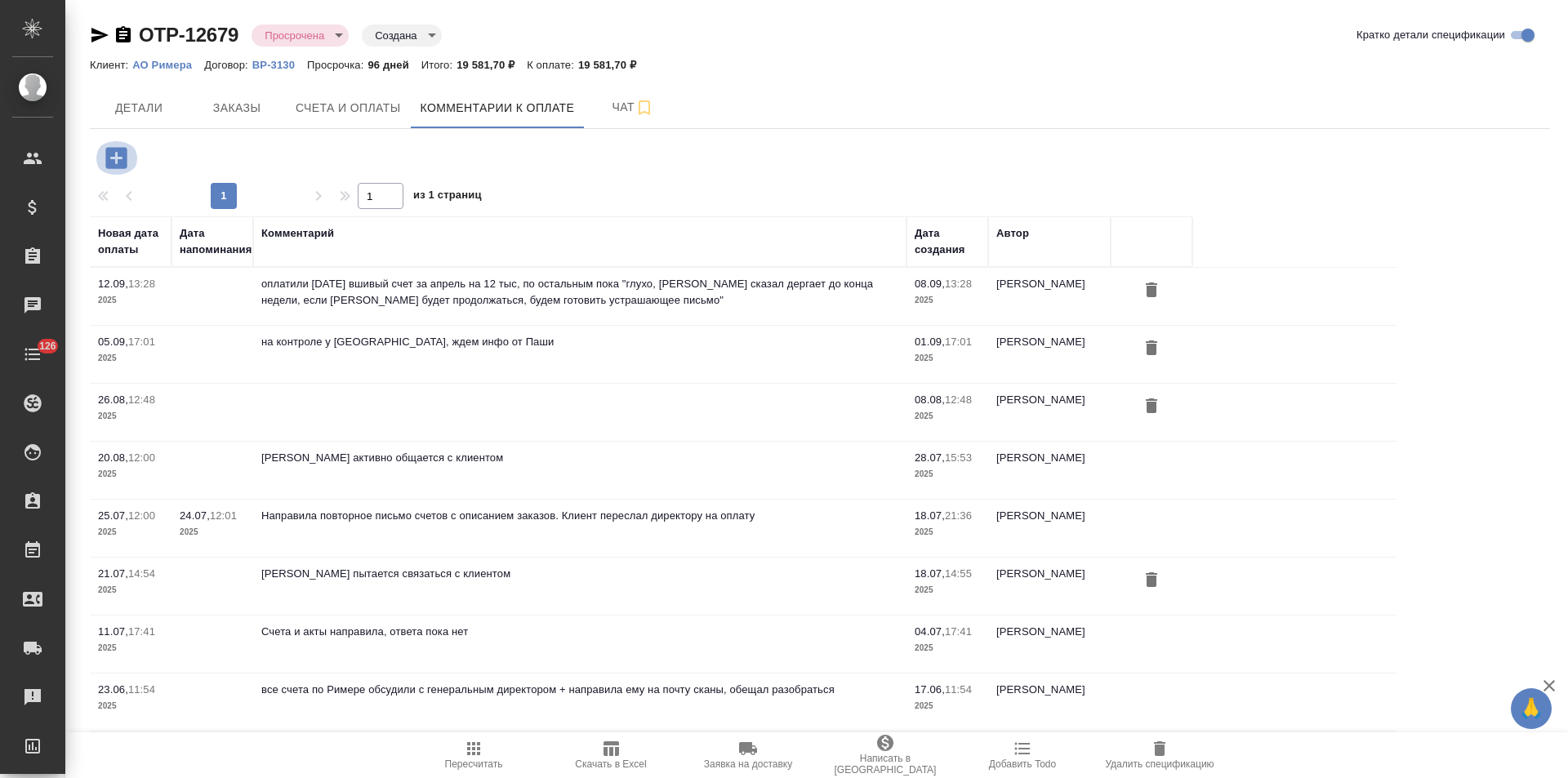
click at [121, 157] on icon "button" at bounding box center [116, 158] width 22 height 22
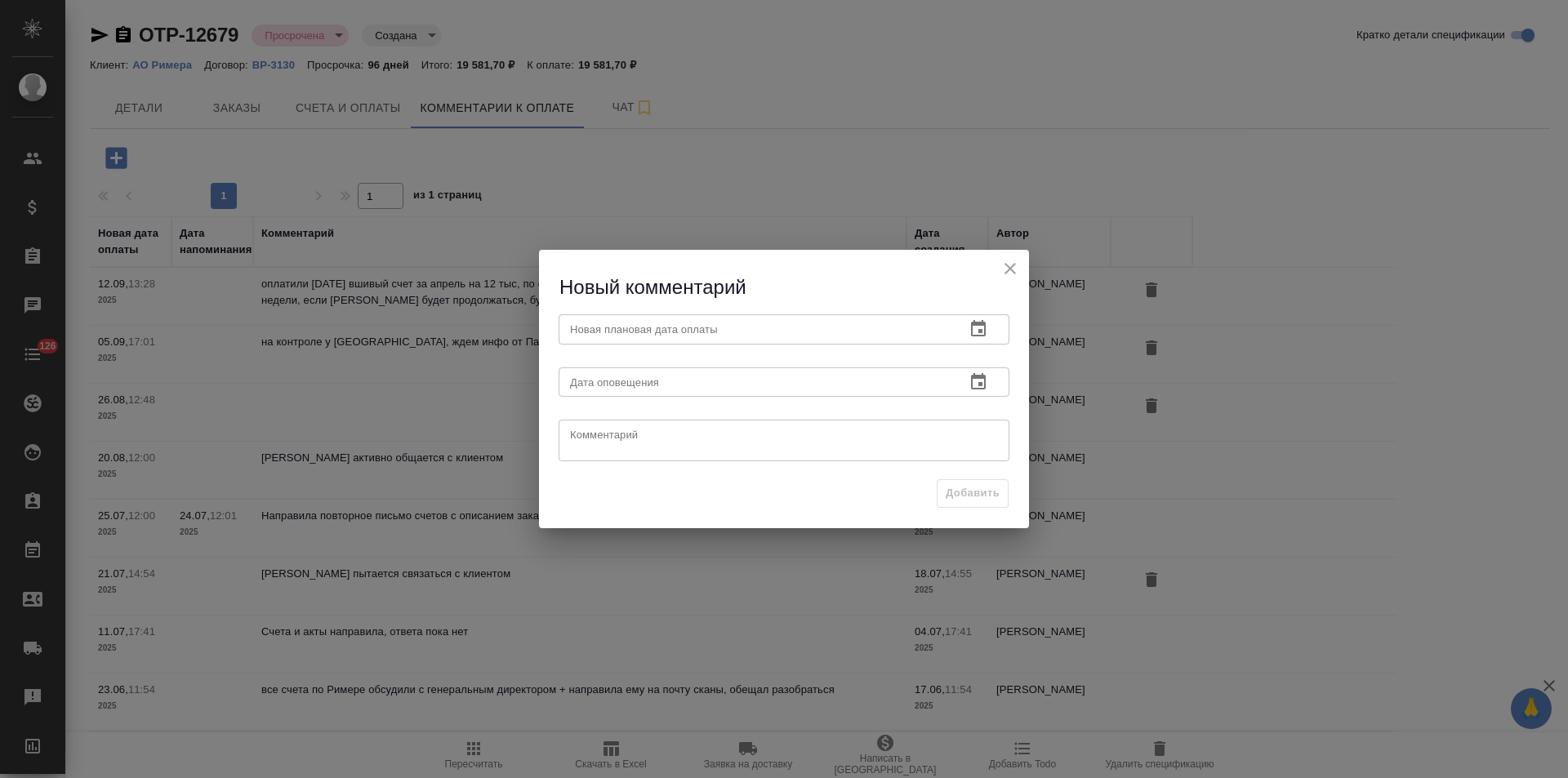
click at [982, 330] on icon "button" at bounding box center [978, 328] width 15 height 17
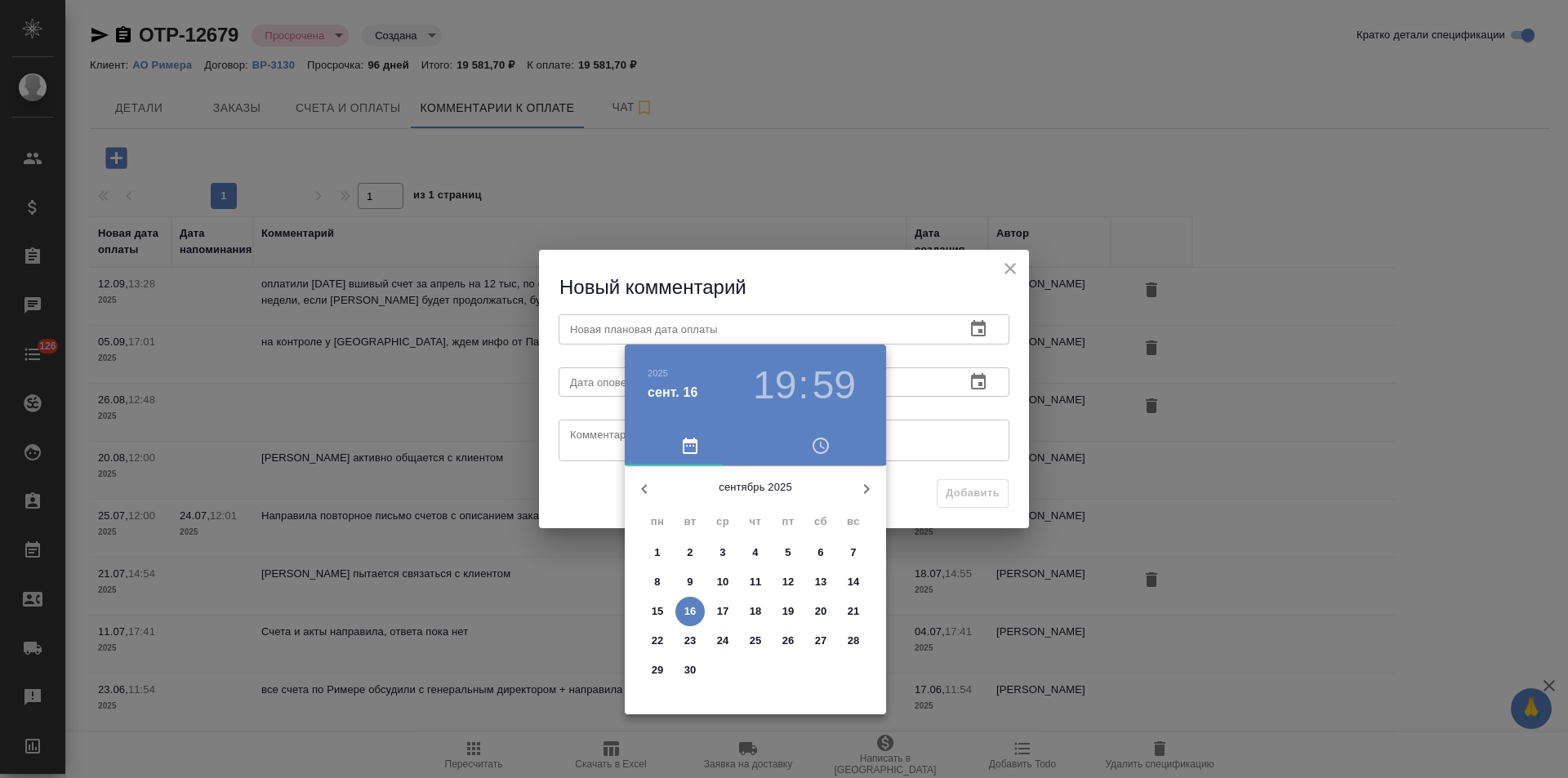
click at [860, 487] on icon "button" at bounding box center [866, 489] width 20 height 20
click at [791, 553] on span "3" at bounding box center [788, 553] width 29 height 17
type input "[DATE] 19:59"
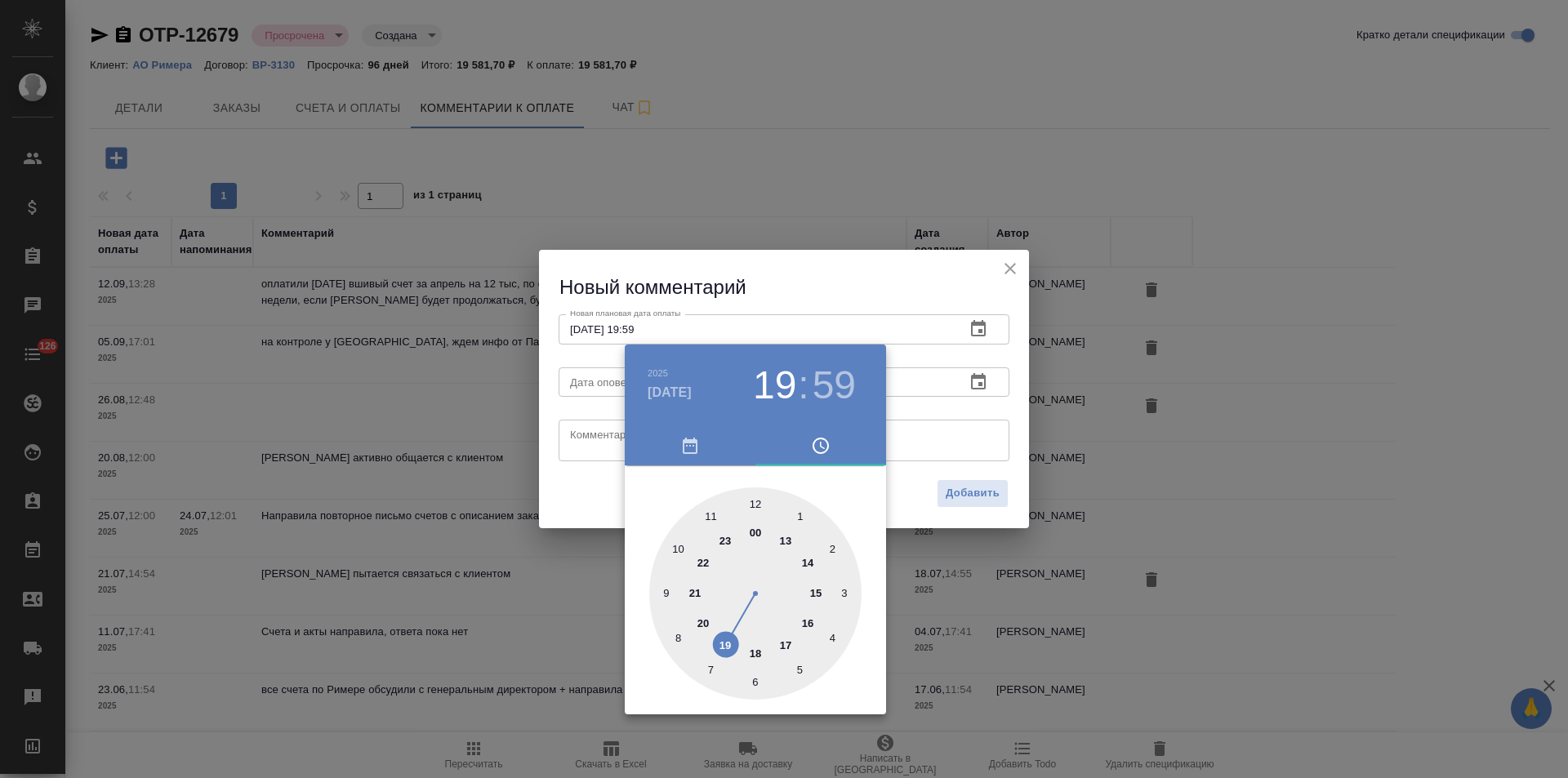
click at [582, 437] on div at bounding box center [784, 389] width 1568 height 778
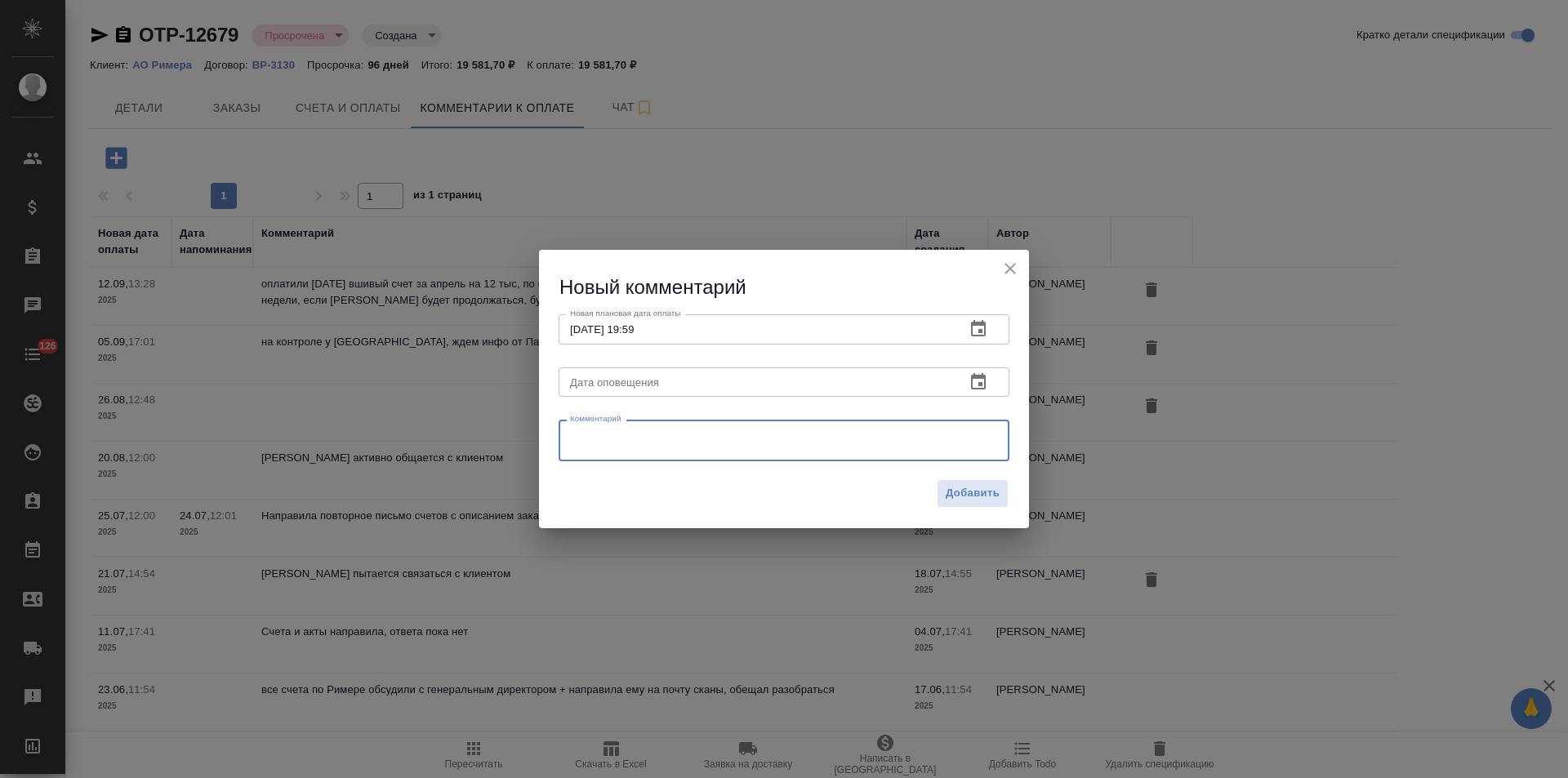
click at [579, 437] on textarea at bounding box center [783, 440] width 428 height 24
paste textarea "инфо от [PERSON_NAME]: Римера отписалась, что ждут [DATE], когда им деньги прид…"
type textarea "инфо от [PERSON_NAME]: Римера отписалась, что ждут [DATE], когда им деньги прид…"
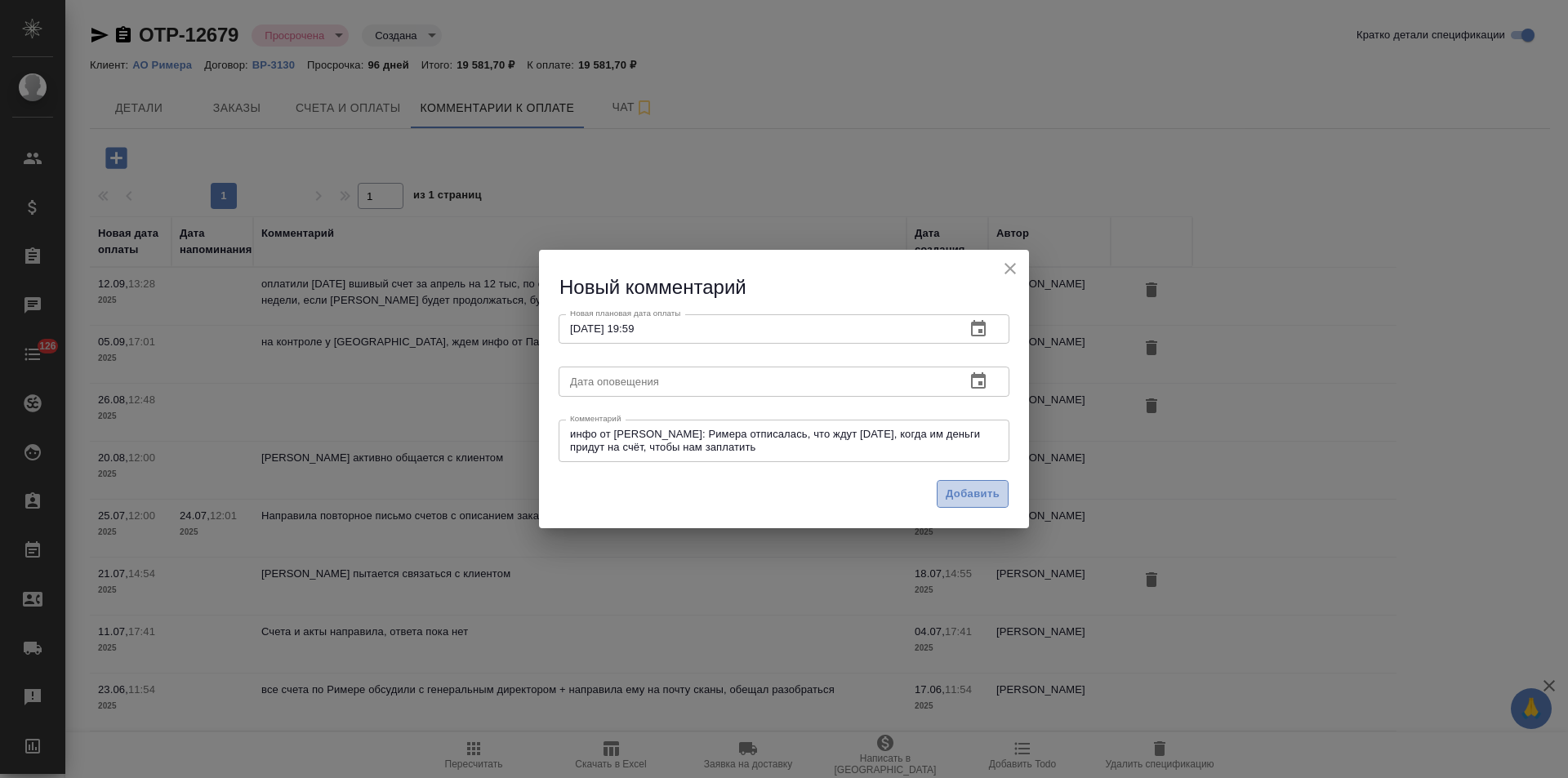
click at [962, 487] on span "Добавить" at bounding box center [972, 494] width 54 height 19
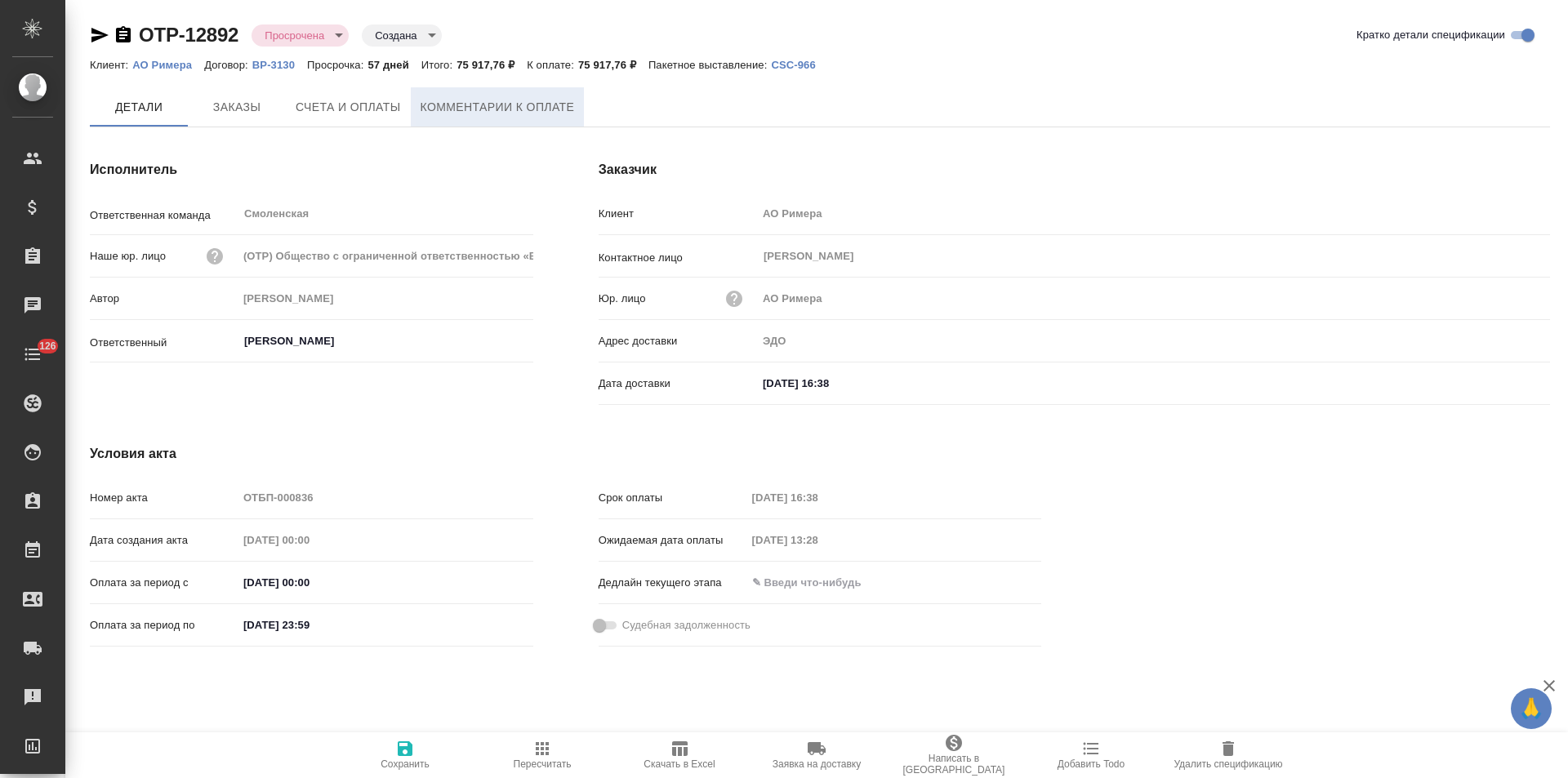
click at [445, 110] on span "Комментарии к оплате" at bounding box center [497, 107] width 154 height 21
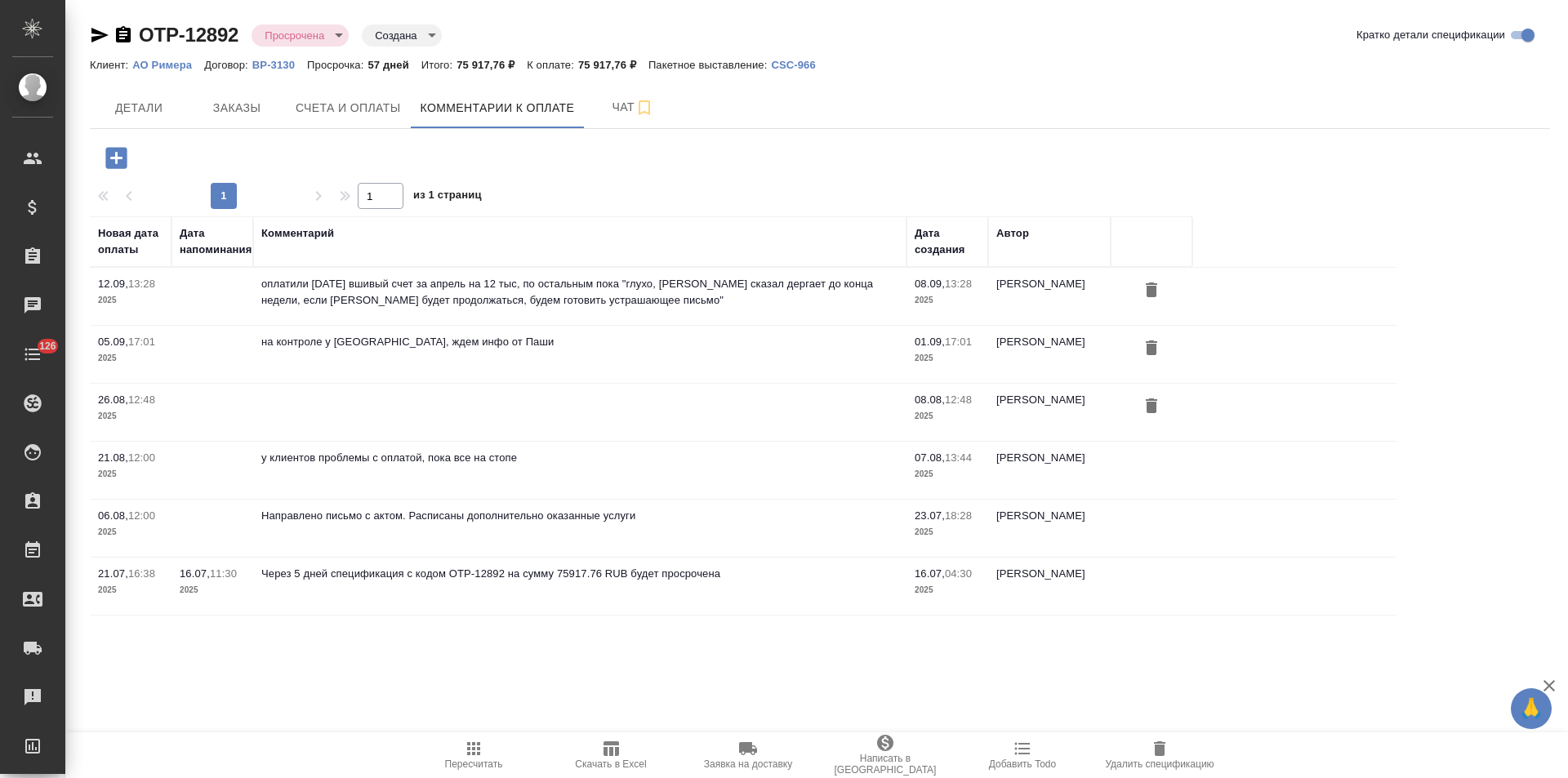
click at [121, 158] on icon "button" at bounding box center [116, 158] width 28 height 28
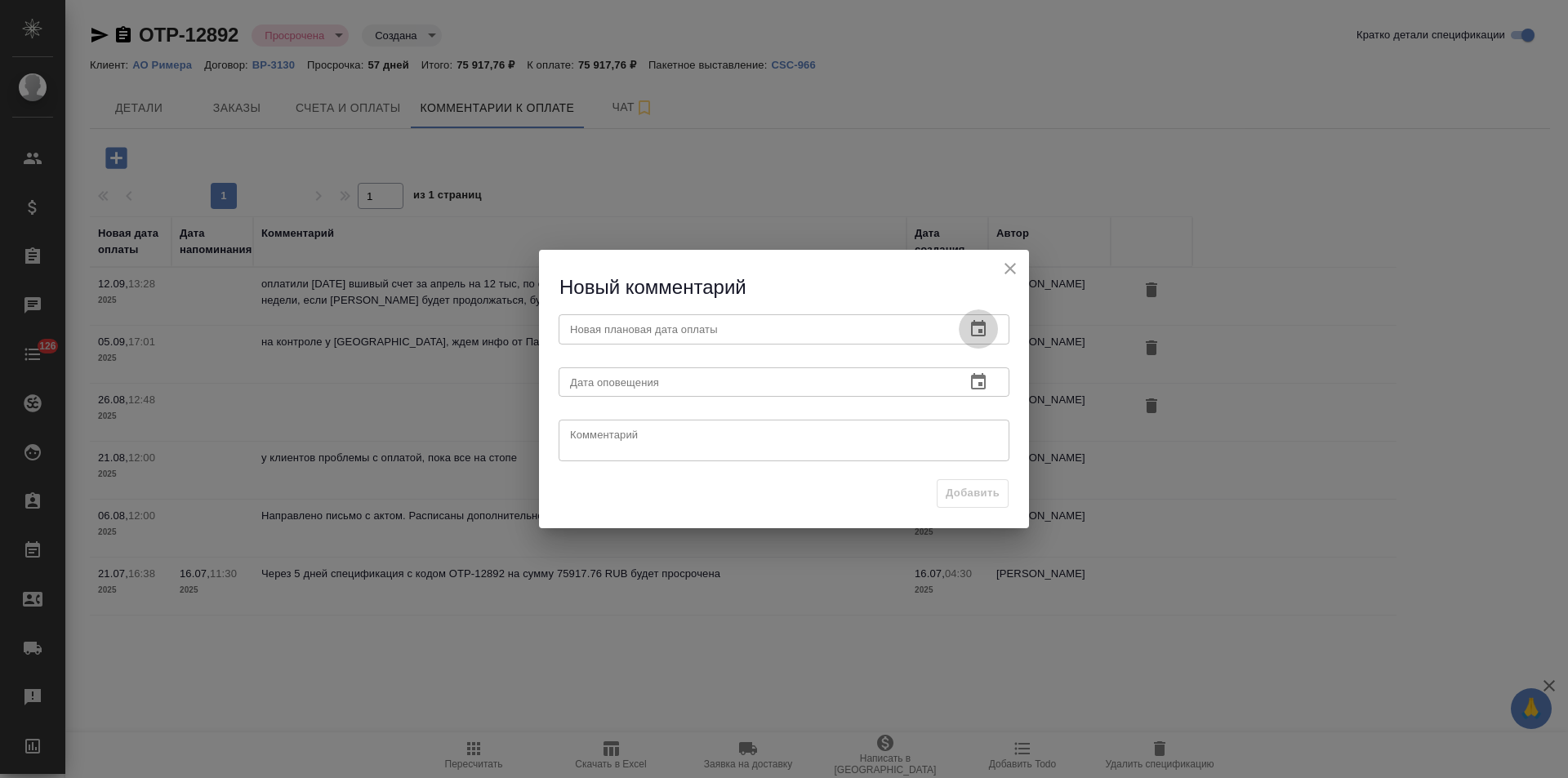
click at [981, 320] on icon "button" at bounding box center [978, 328] width 15 height 17
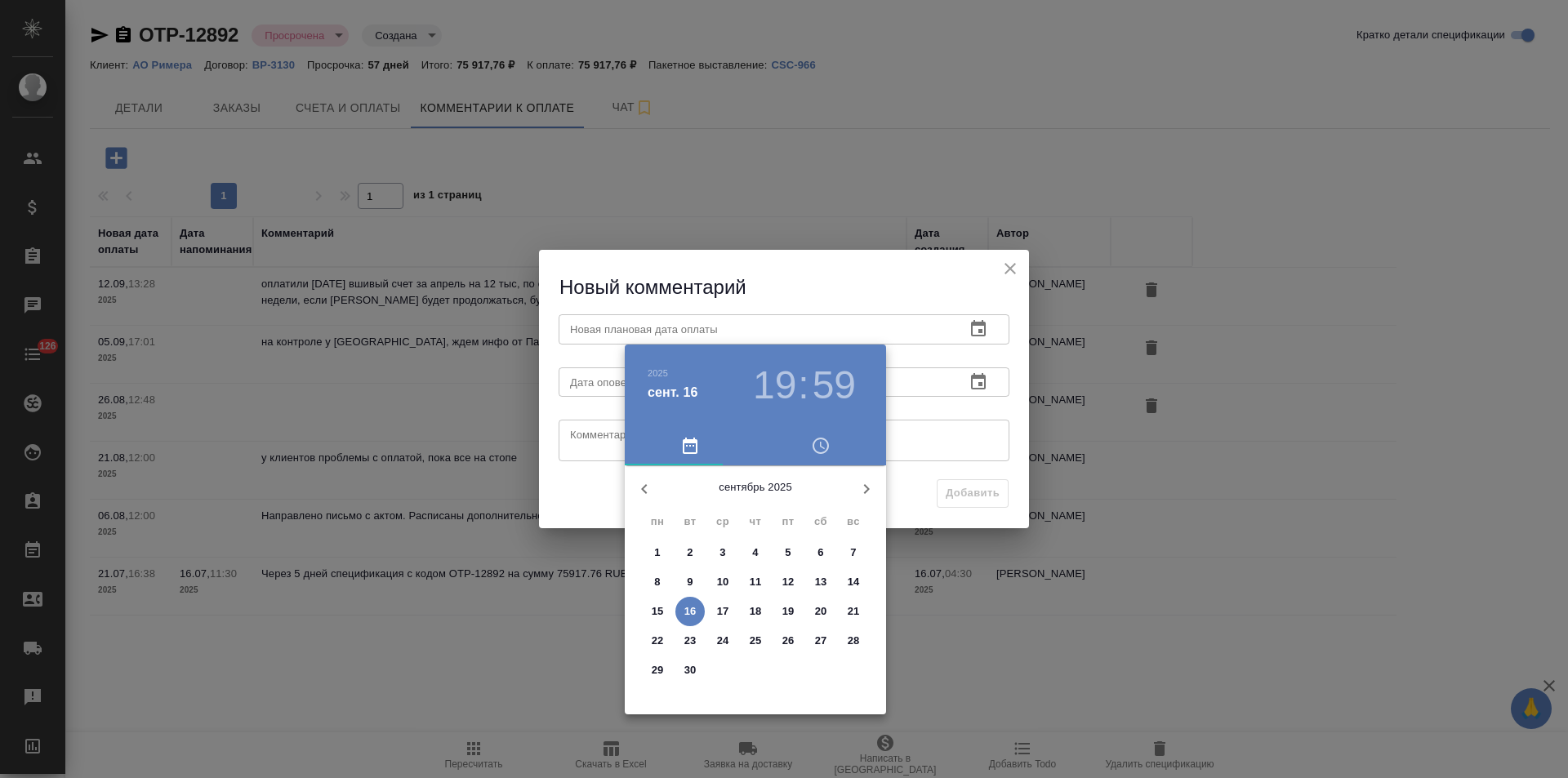
click at [869, 487] on icon "button" at bounding box center [866, 489] width 20 height 20
click at [791, 551] on span "3" at bounding box center [788, 553] width 29 height 17
type input "03.10.2025 19:59"
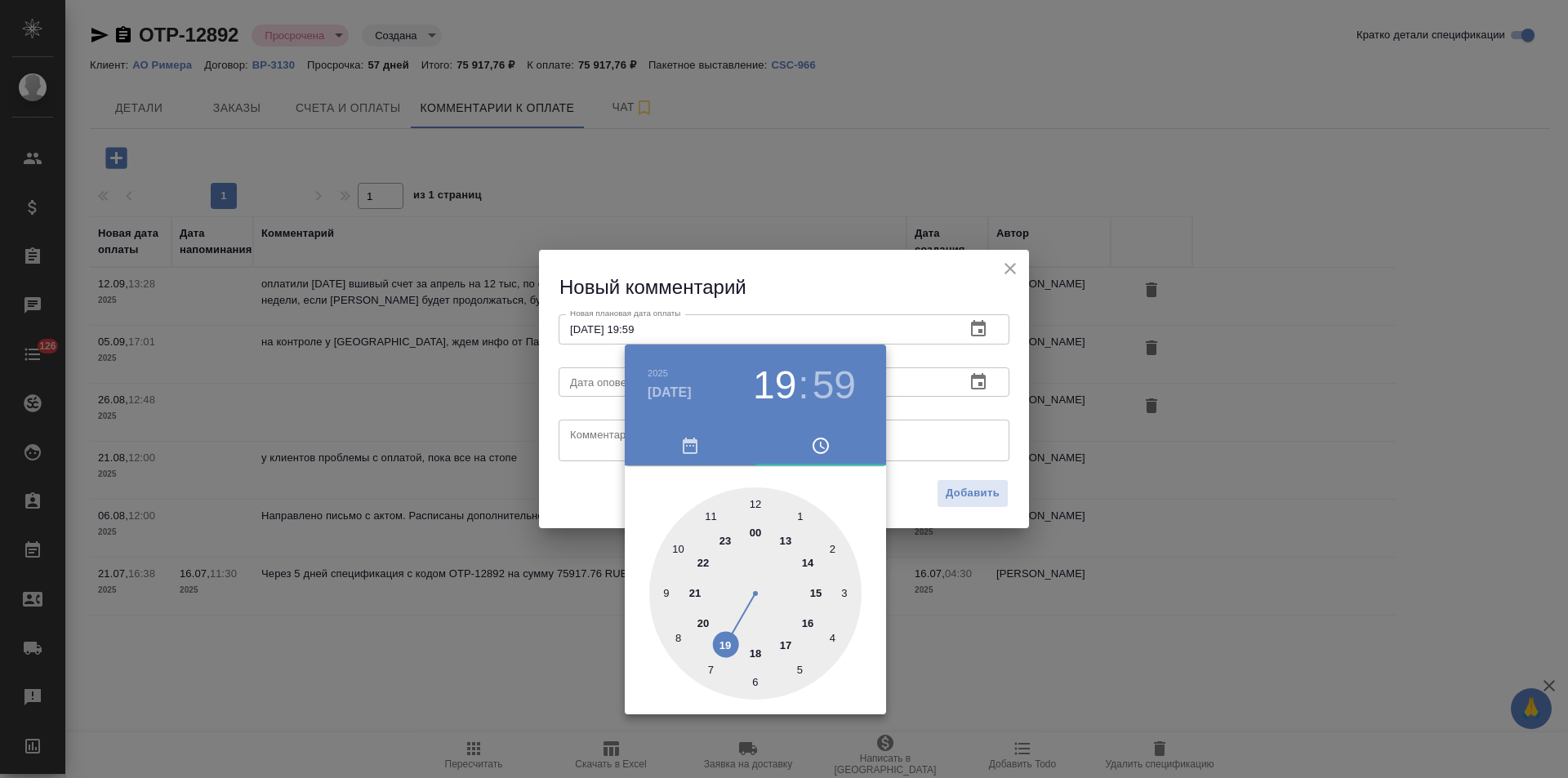
click at [595, 445] on div at bounding box center [784, 389] width 1568 height 778
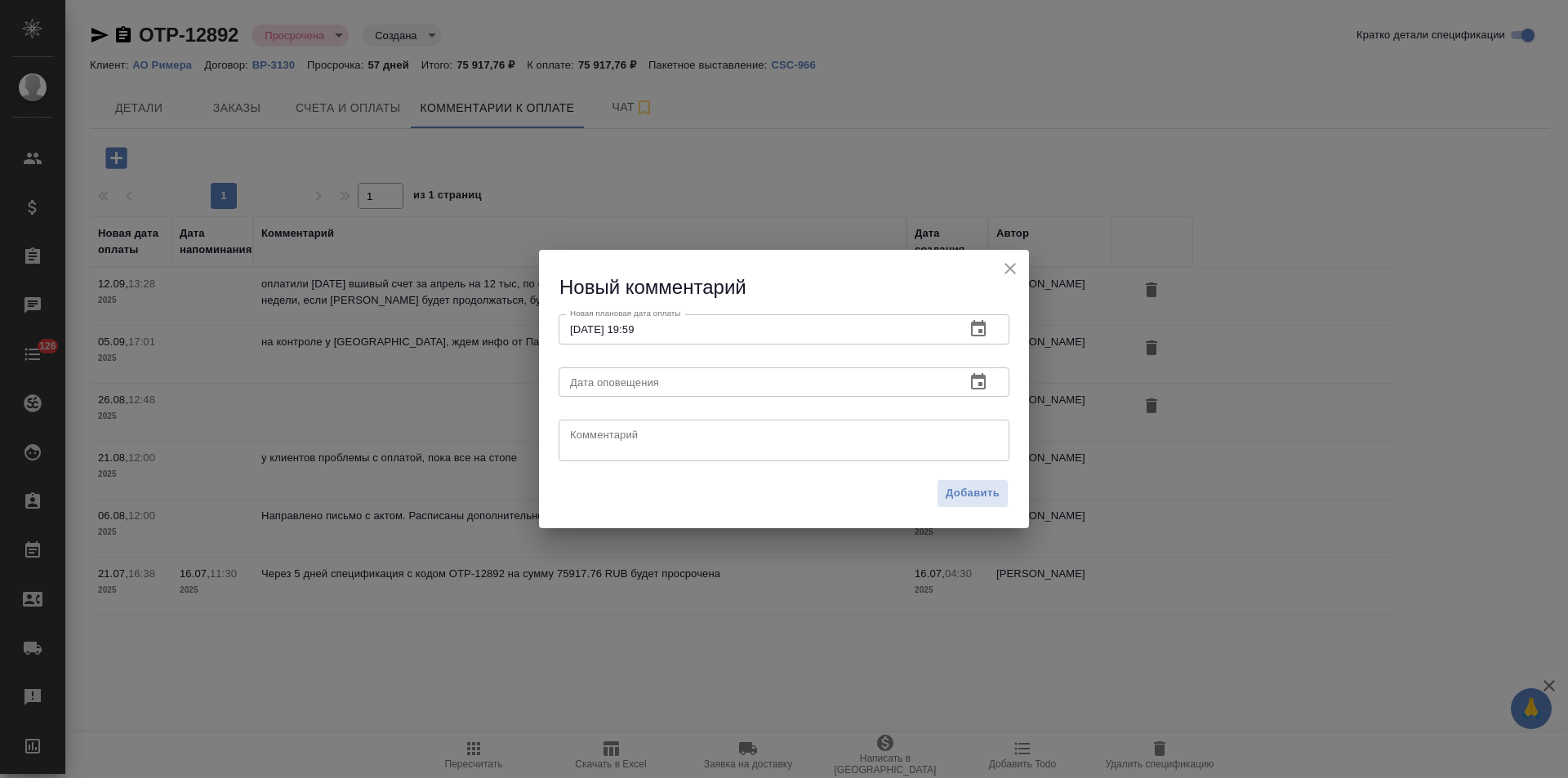
click at [577, 441] on textarea at bounding box center [783, 440] width 428 height 24
paste textarea "инфо от Кати Воробьевой: Римера отписалась, что ждут 30 сентября, когда им день…"
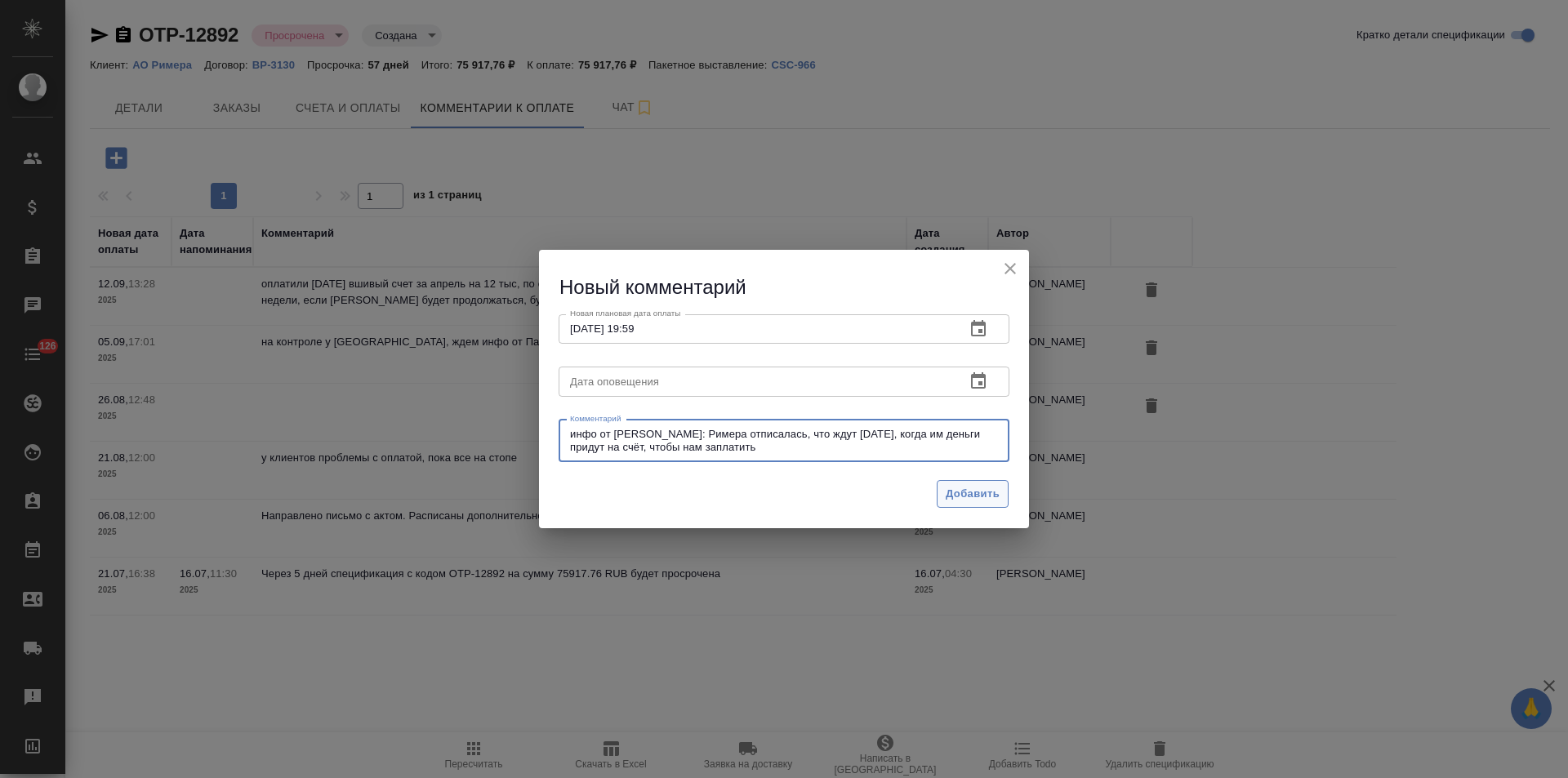
type textarea "инфо от Кати Воробьевой: Римера отписалась, что ждут 30 сентября, когда им день…"
click at [956, 491] on span "Добавить" at bounding box center [972, 494] width 54 height 19
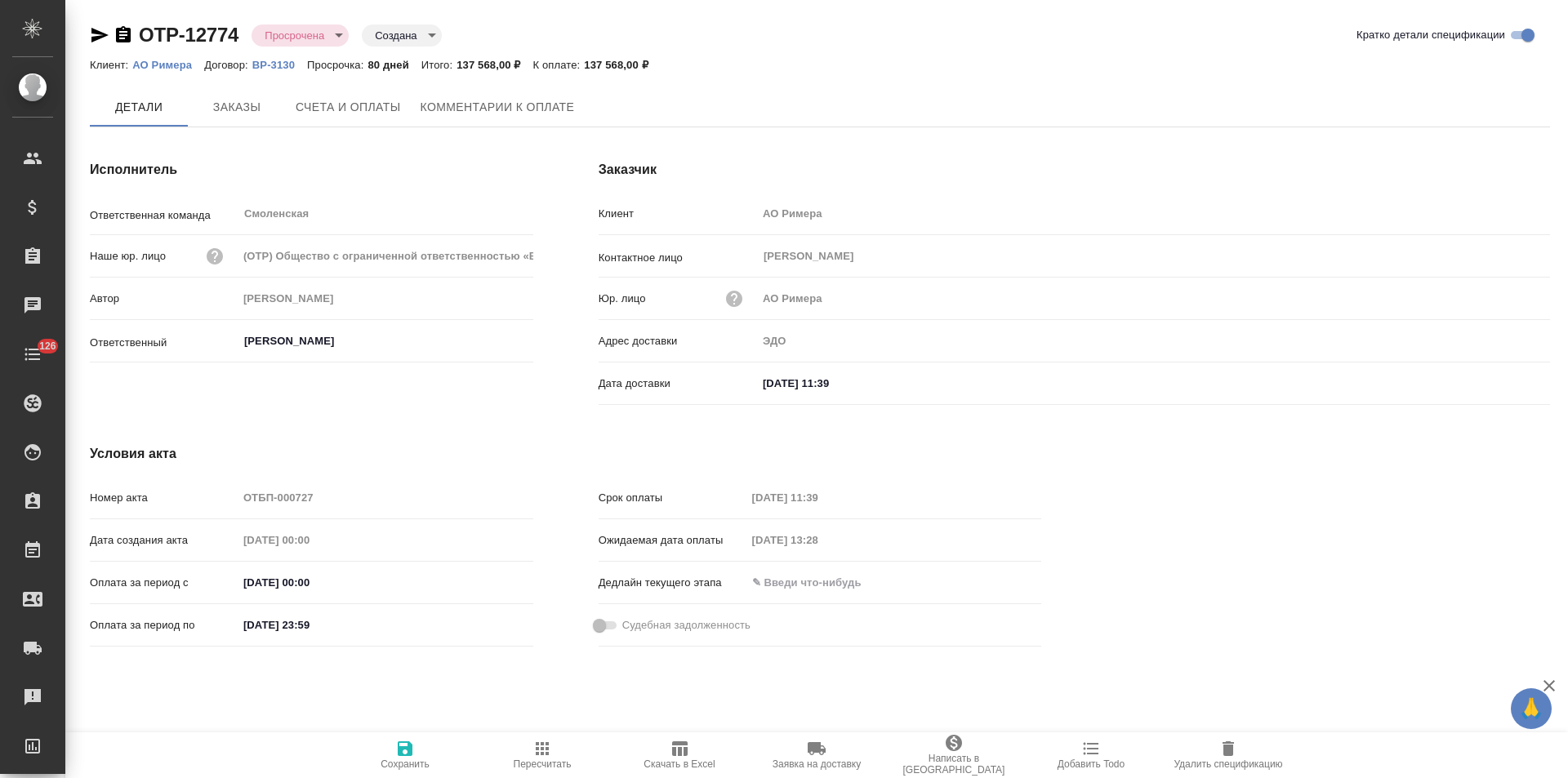
click at [527, 119] on button "Комментарии к оплате" at bounding box center [497, 107] width 173 height 39
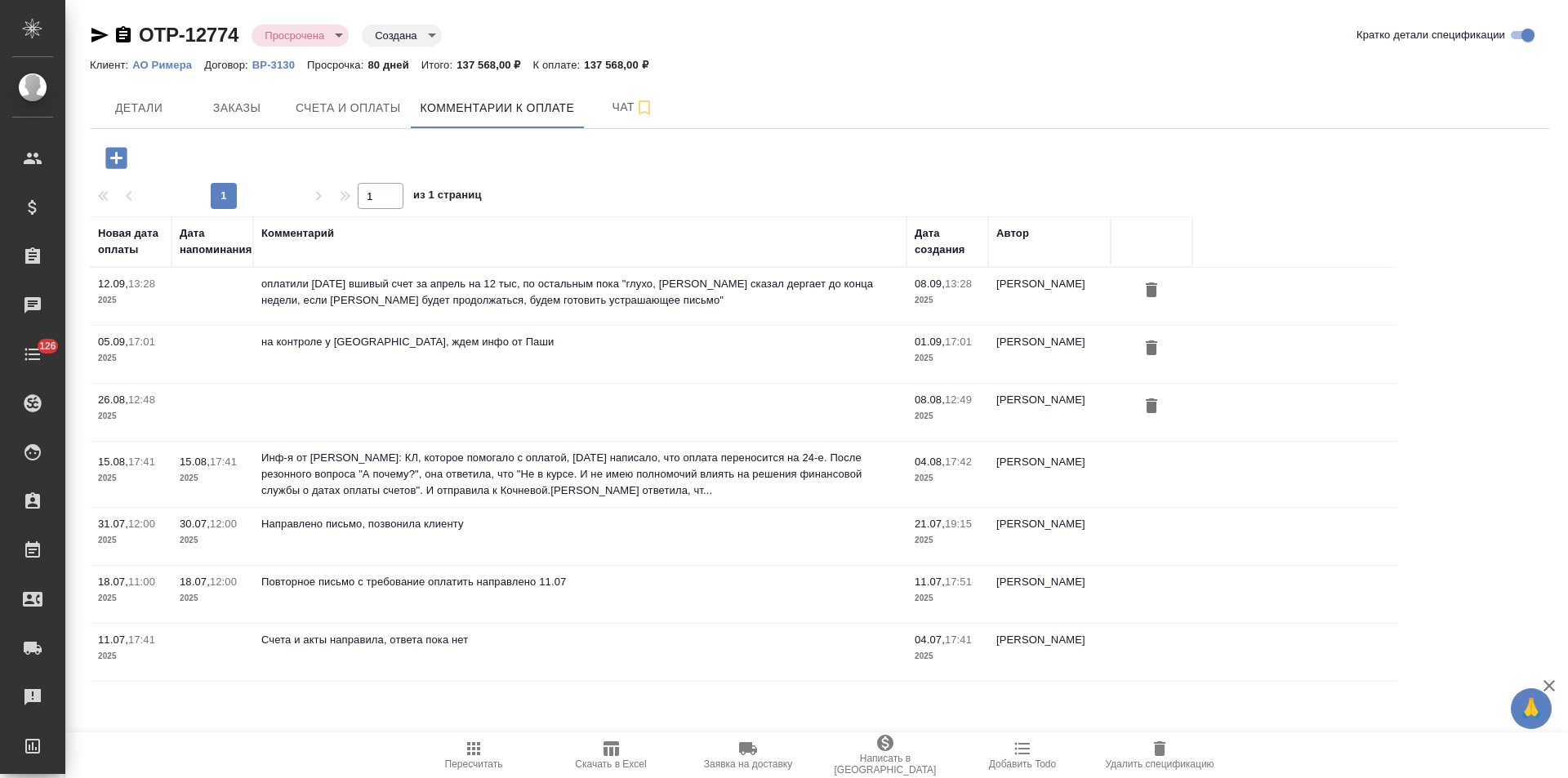
click at [120, 164] on icon "button" at bounding box center [116, 158] width 22 height 22
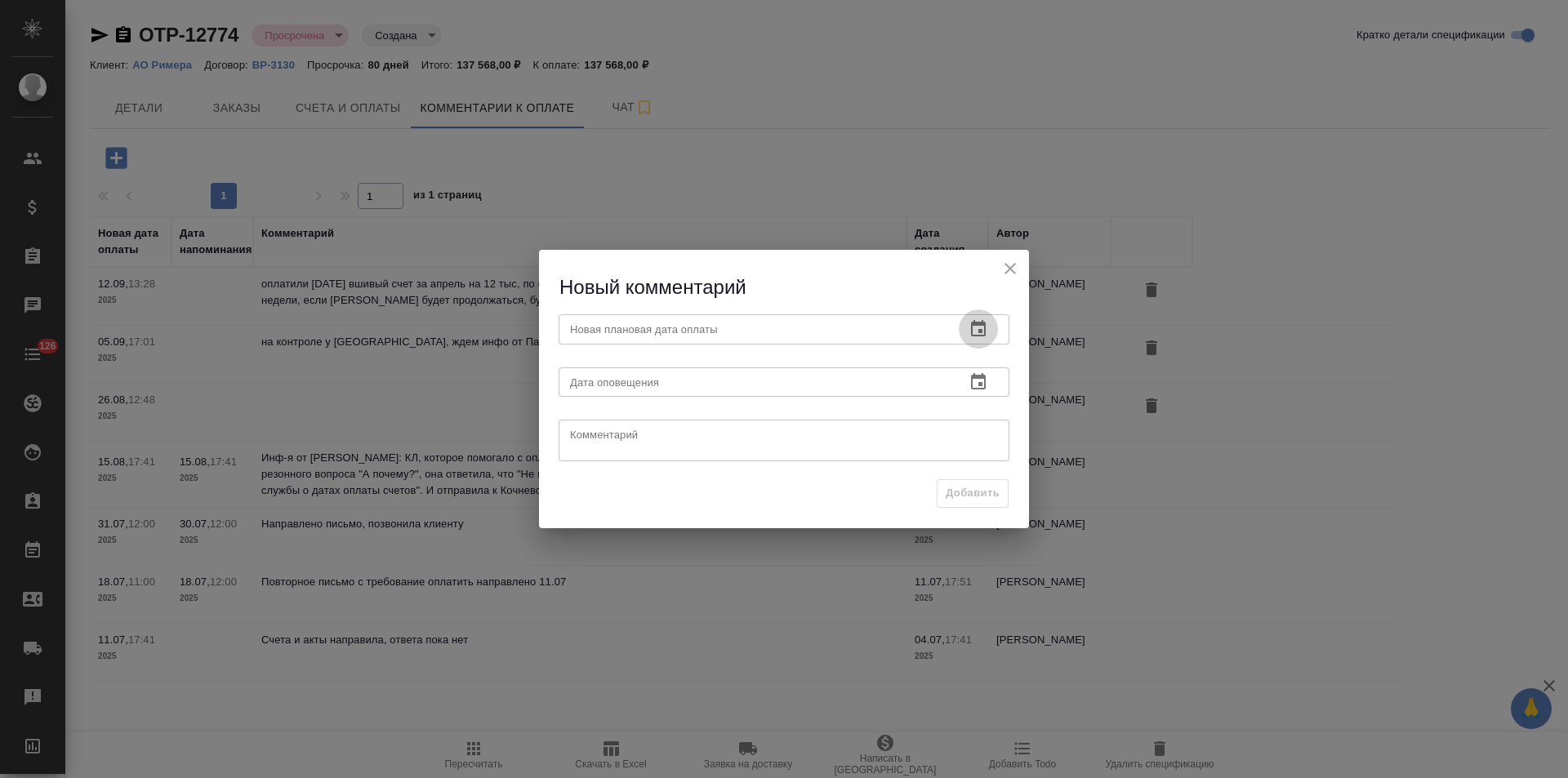
click at [969, 329] on icon "button" at bounding box center [978, 329] width 20 height 20
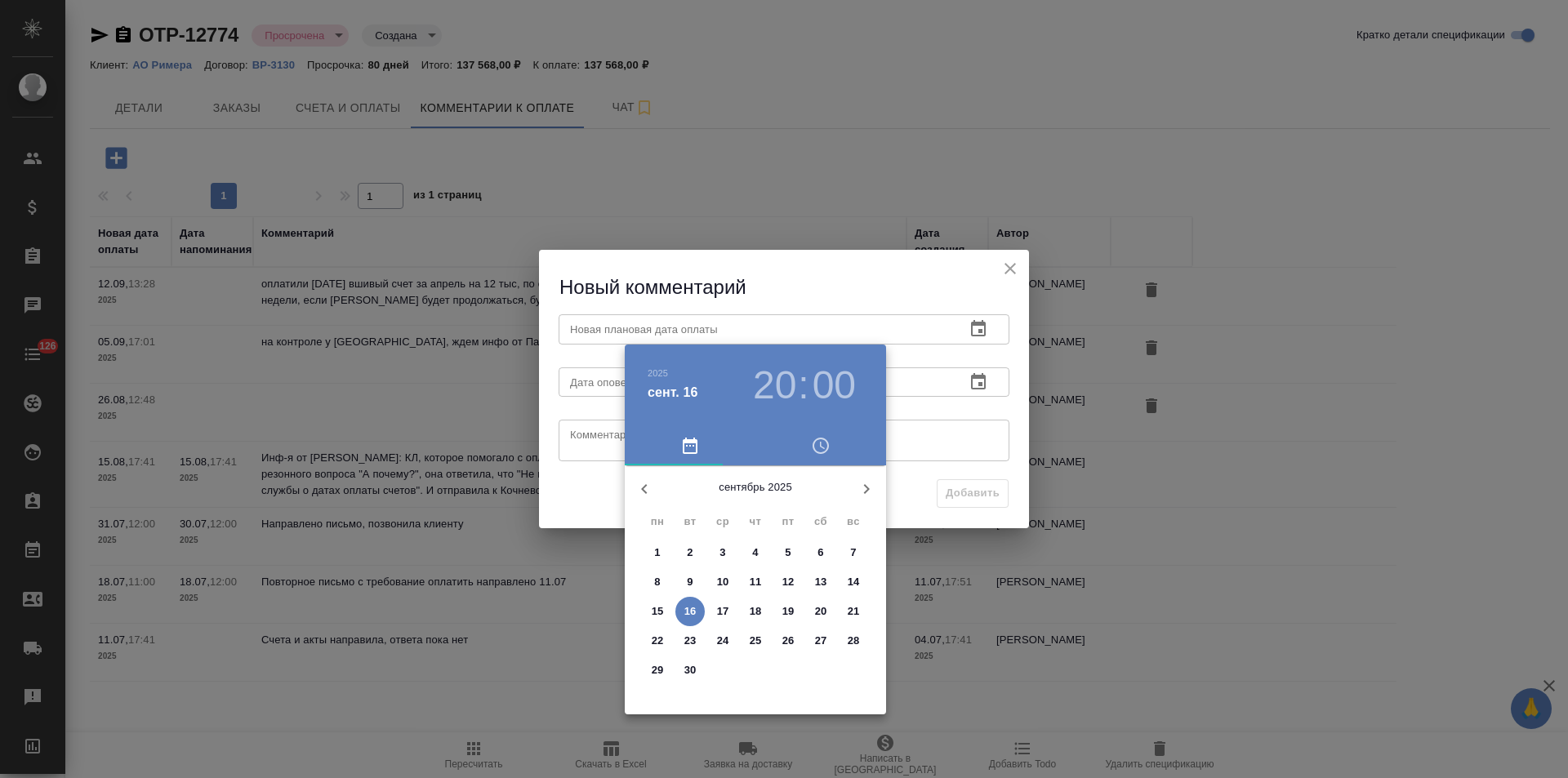
click at [865, 492] on icon "button" at bounding box center [866, 489] width 6 height 10
click at [790, 551] on p "3" at bounding box center [788, 553] width 6 height 17
type input "03.10.2025 20:00"
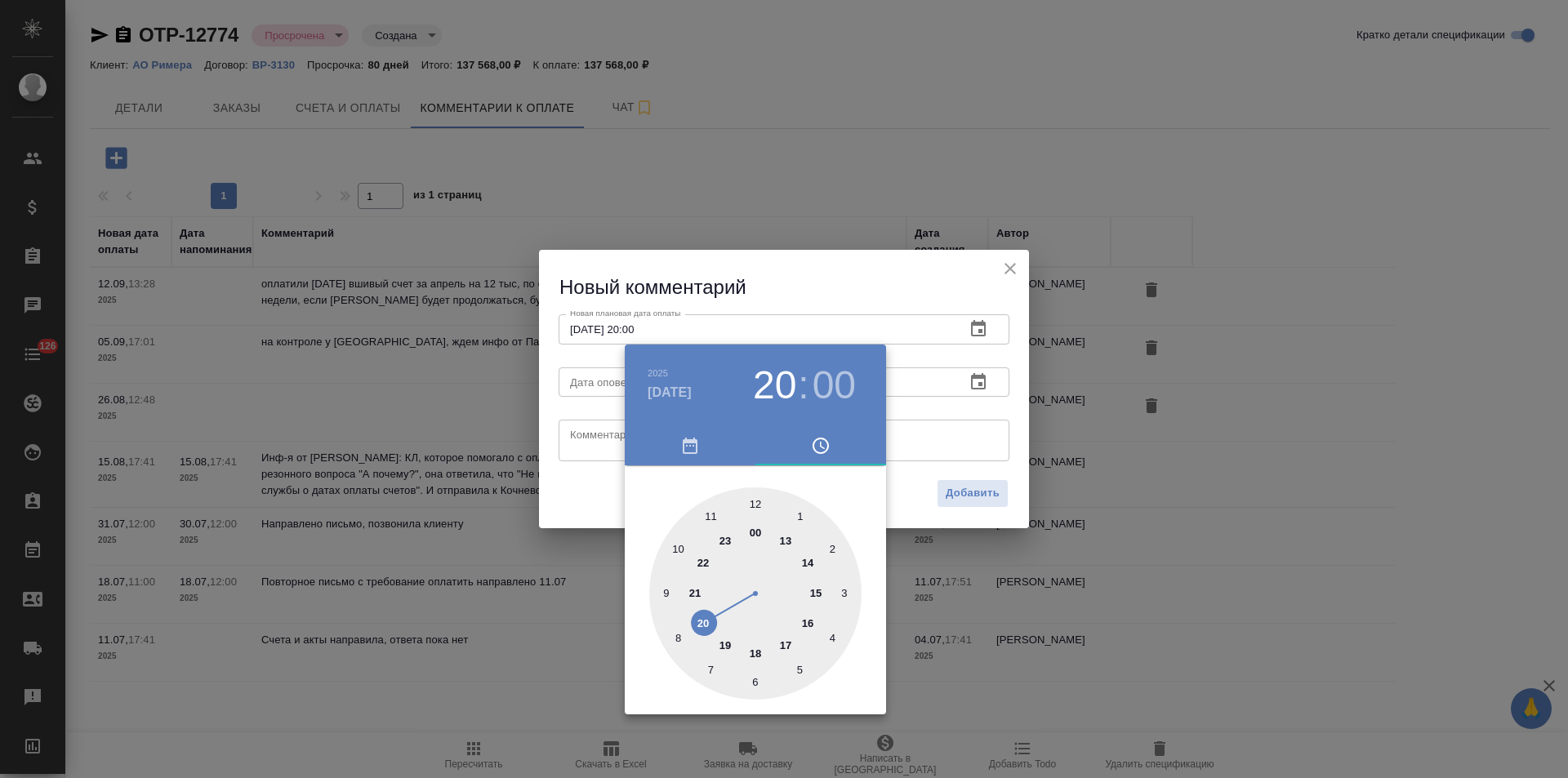
click at [575, 448] on div at bounding box center [784, 389] width 1568 height 778
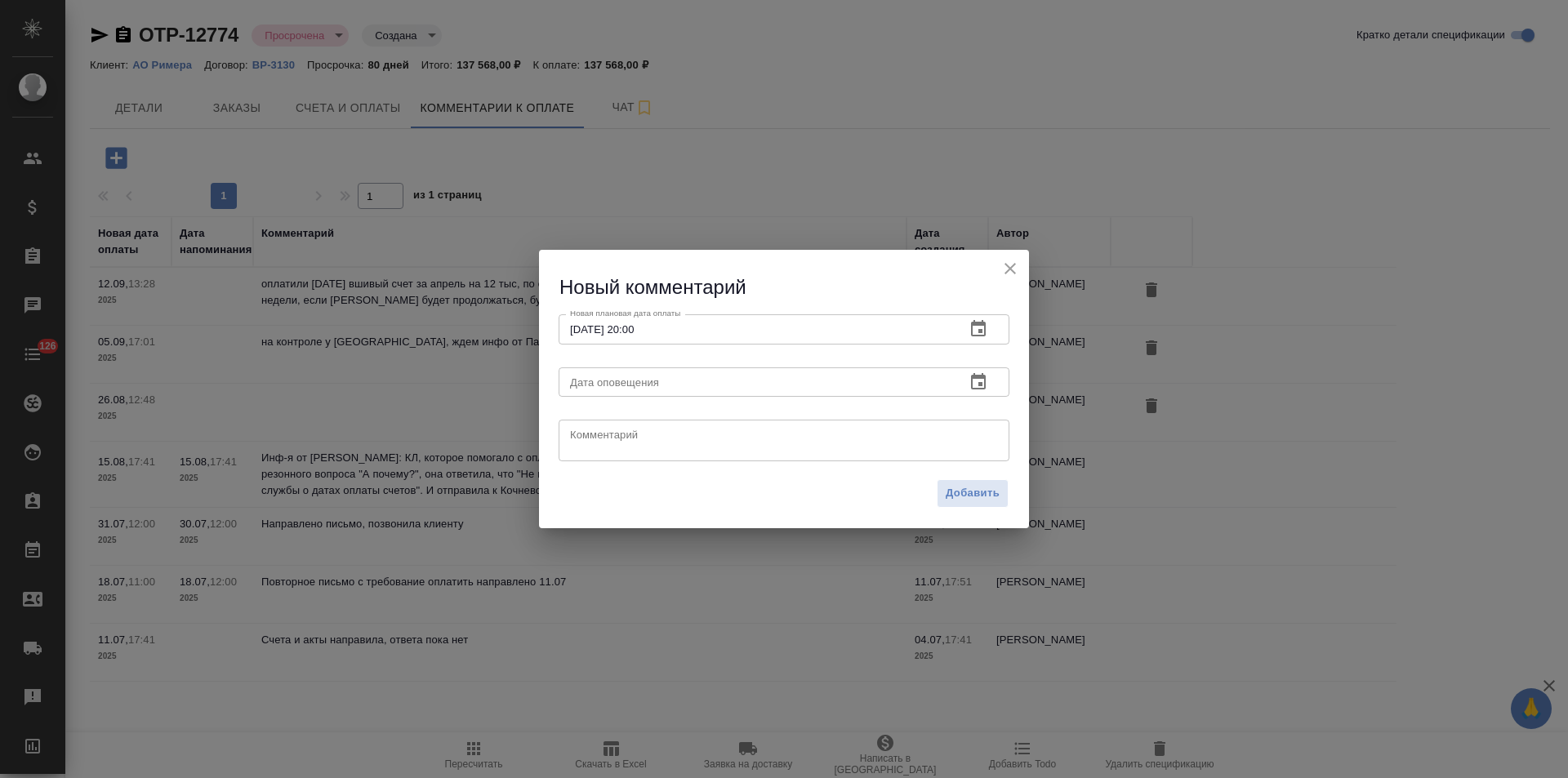
click at [582, 430] on textarea at bounding box center [783, 440] width 428 height 24
paste textarea "инфо от Кати Воробьевой: Римера отписалась, что ждут 30 сентября, когда им день…"
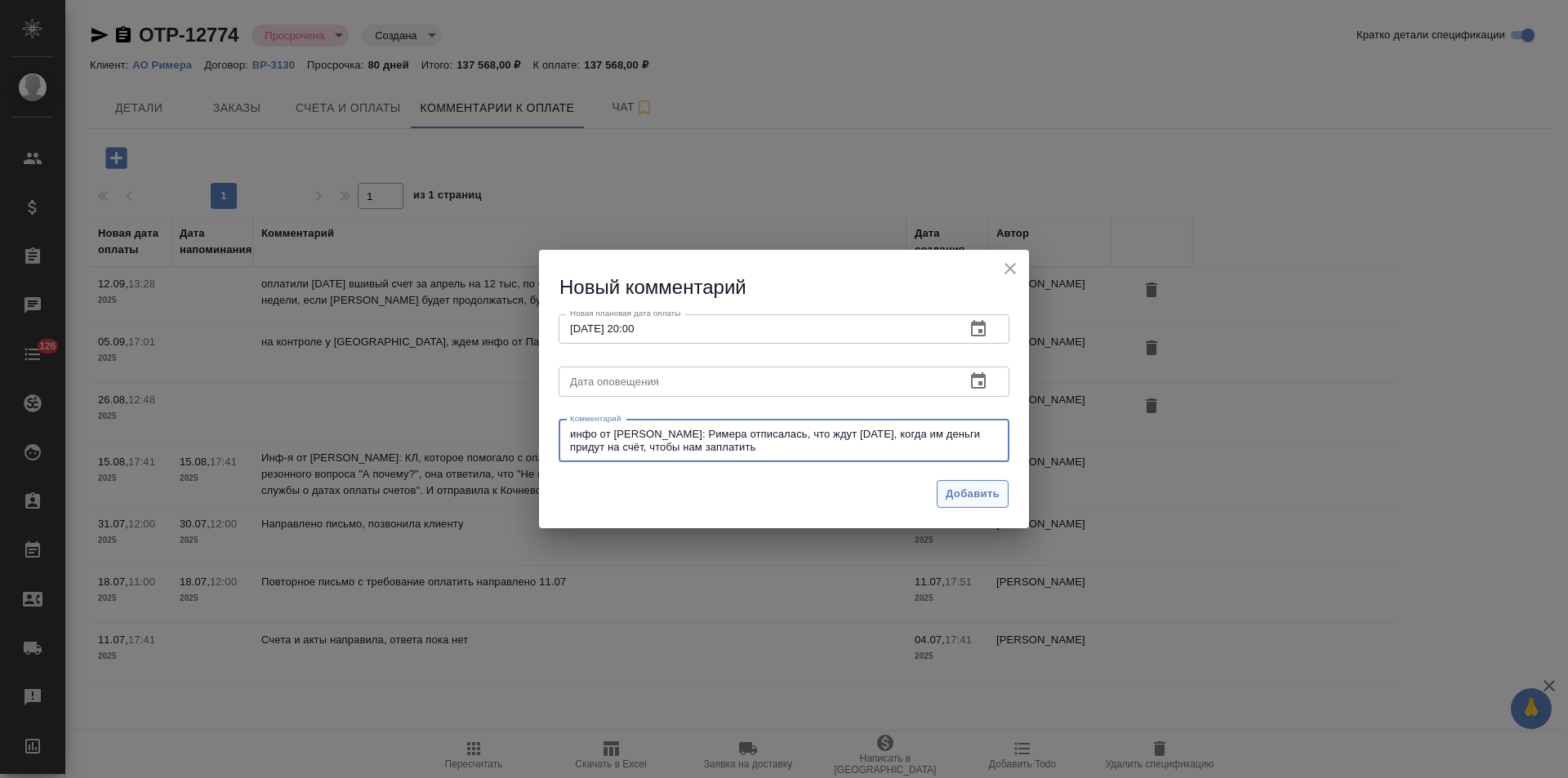
type textarea "инфо от Кати Воробьевой: Римера отписалась, что ждут 30 сентября, когда им день…"
click at [962, 492] on span "Добавить" at bounding box center [972, 494] width 54 height 19
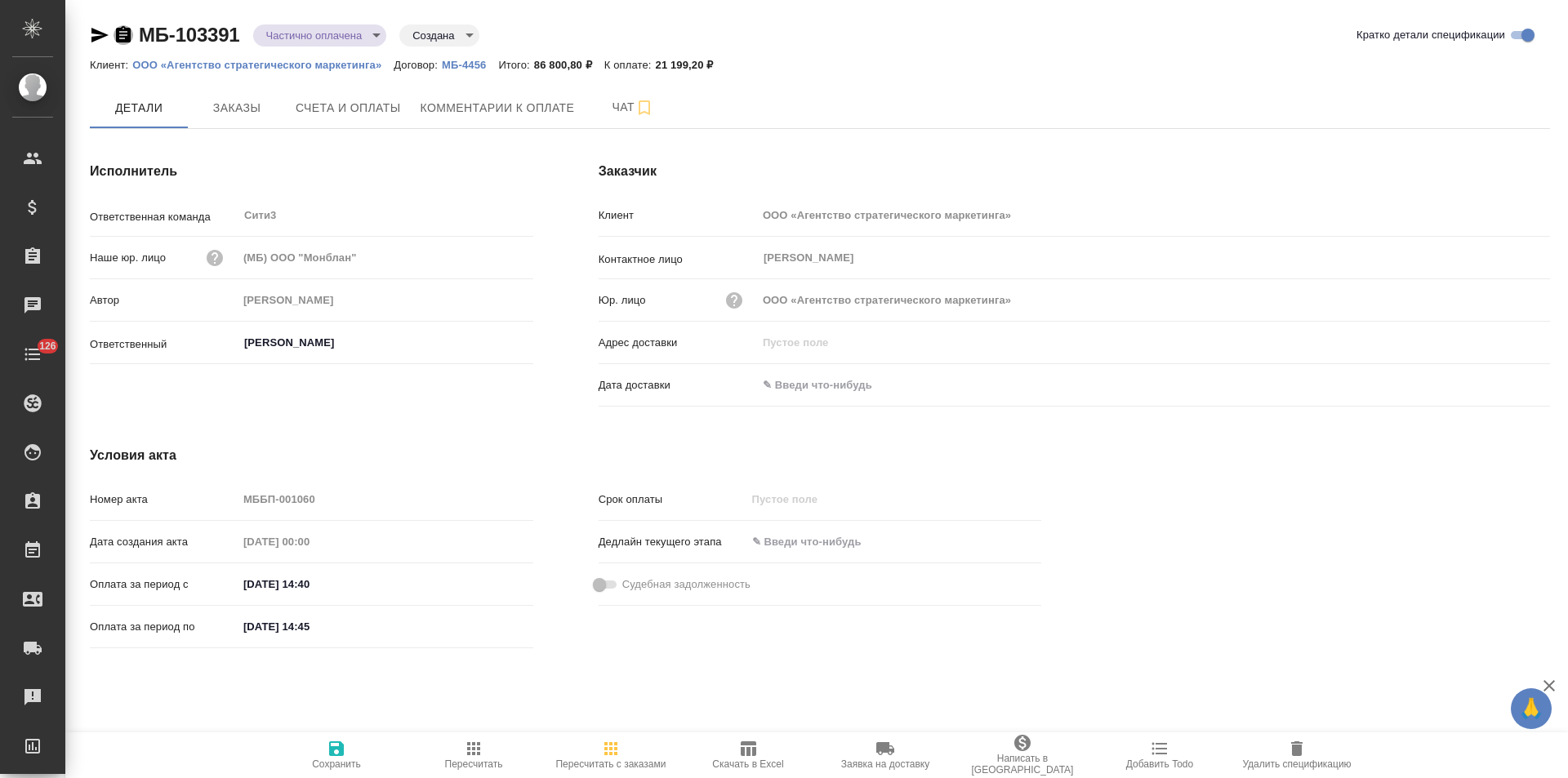
click at [127, 36] on icon "button" at bounding box center [122, 34] width 15 height 17
click at [384, 112] on span "Счета и оплаты" at bounding box center [348, 108] width 105 height 21
